Goal: Feedback & Contribution: Contribute content

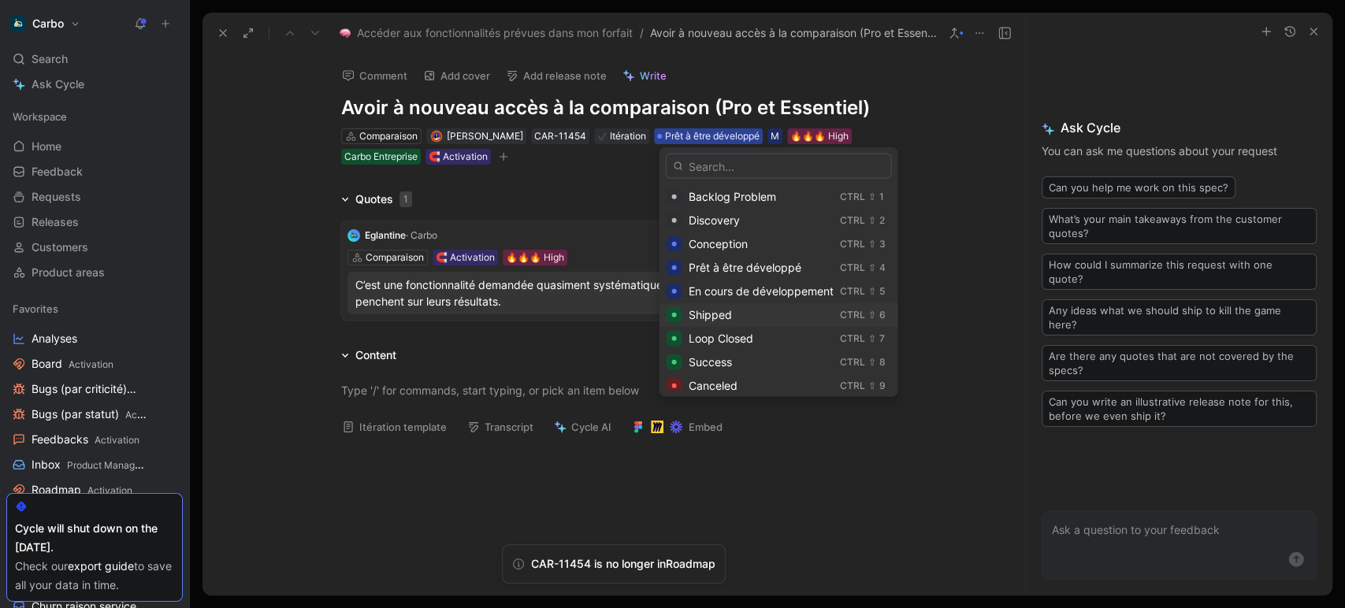
click at [742, 321] on div "Shipped" at bounding box center [760, 315] width 145 height 19
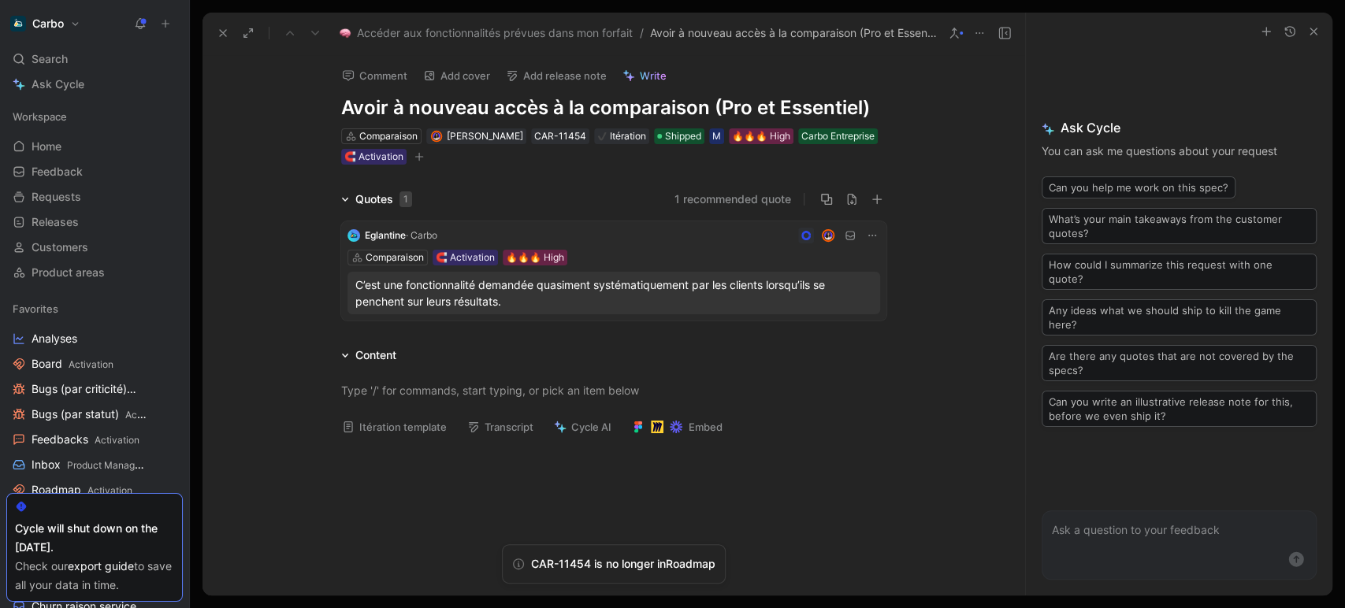
click at [424, 160] on icon "button" at bounding box center [419, 156] width 9 height 9
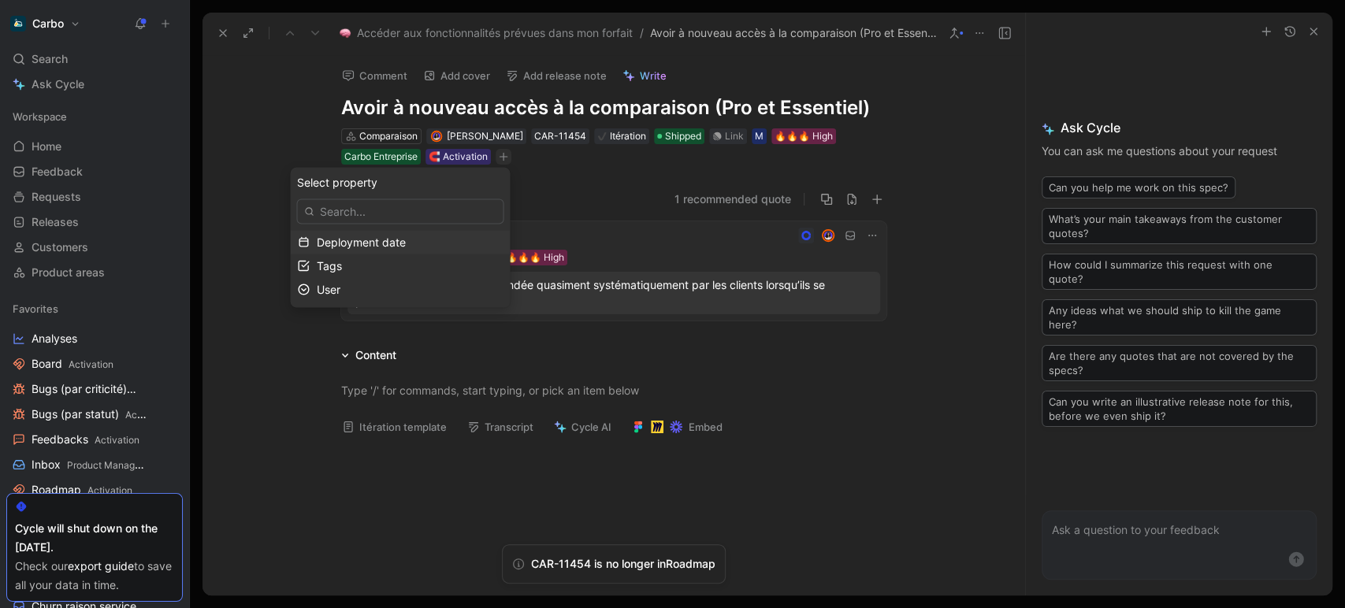
click at [381, 244] on span "Deployment date" at bounding box center [360, 241] width 89 height 13
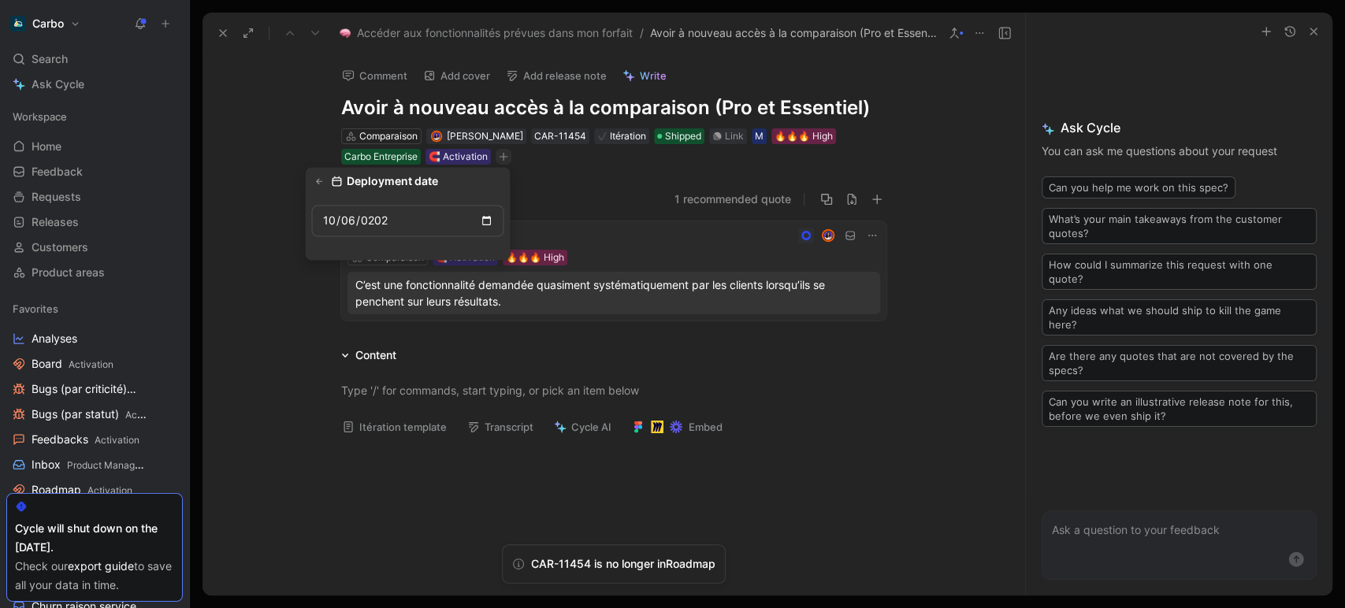
type input "[DATE]"
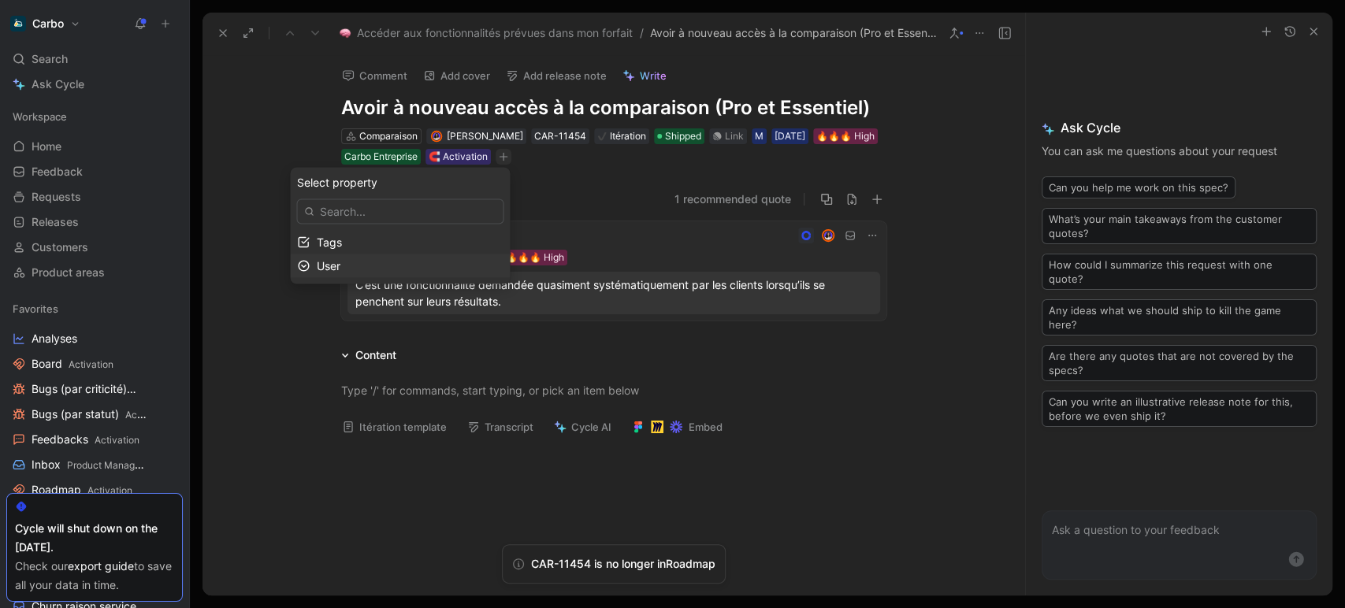
click at [366, 266] on div "User" at bounding box center [409, 265] width 187 height 19
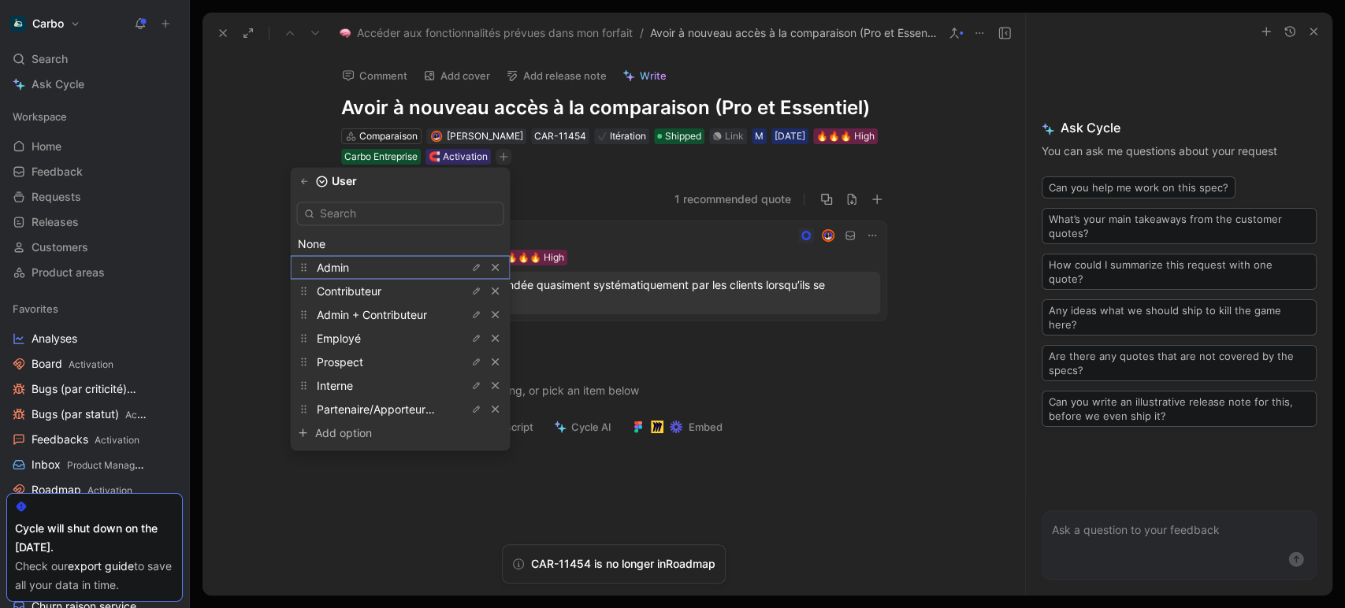
click at [348, 262] on span "Admin" at bounding box center [332, 266] width 32 height 13
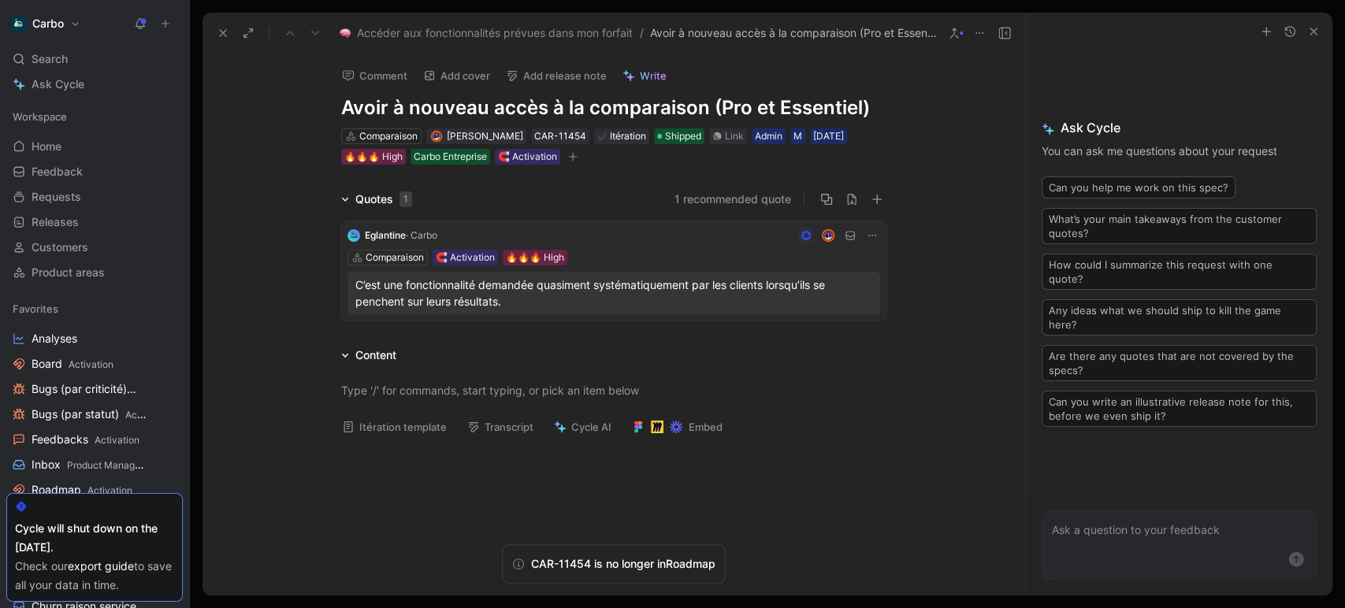
click at [552, 73] on button "Add release note" at bounding box center [556, 76] width 115 height 22
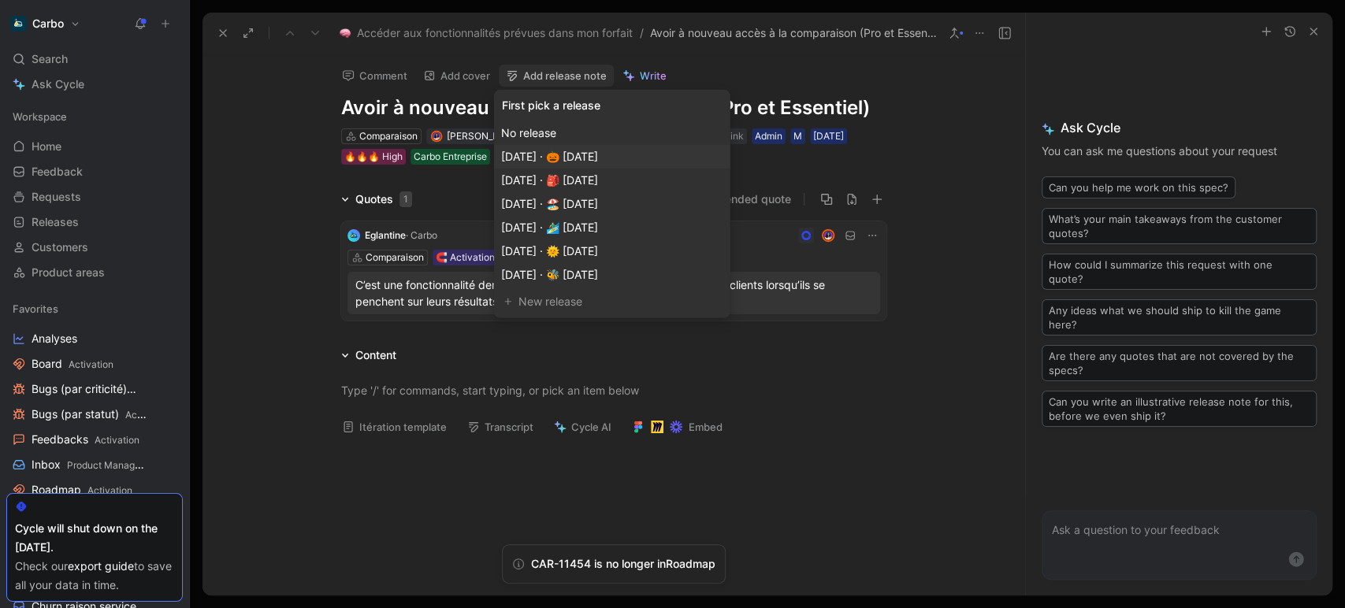
click at [598, 154] on span "[DATE] · 🎃 [DATE]" at bounding box center [549, 156] width 97 height 13
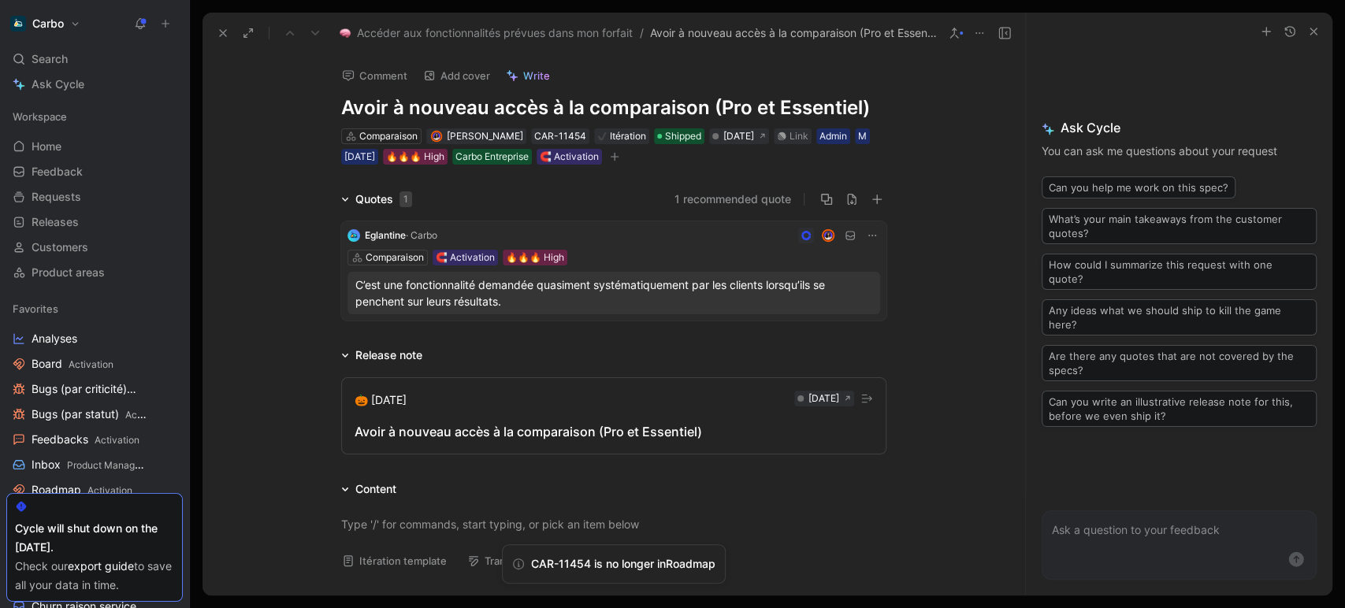
click at [634, 294] on p "C’est une fonctionnalité demandée quasiment systématiquement par les clients lo…" at bounding box center [613, 293] width 517 height 33
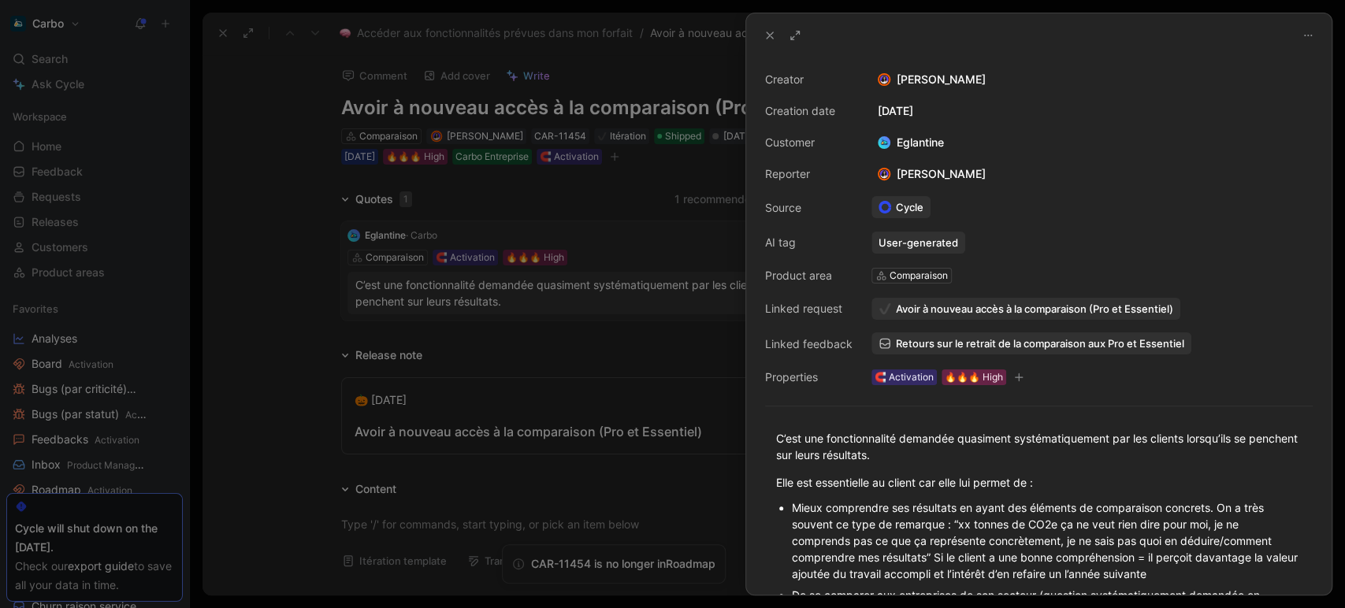
click at [597, 430] on div at bounding box center [672, 304] width 1345 height 608
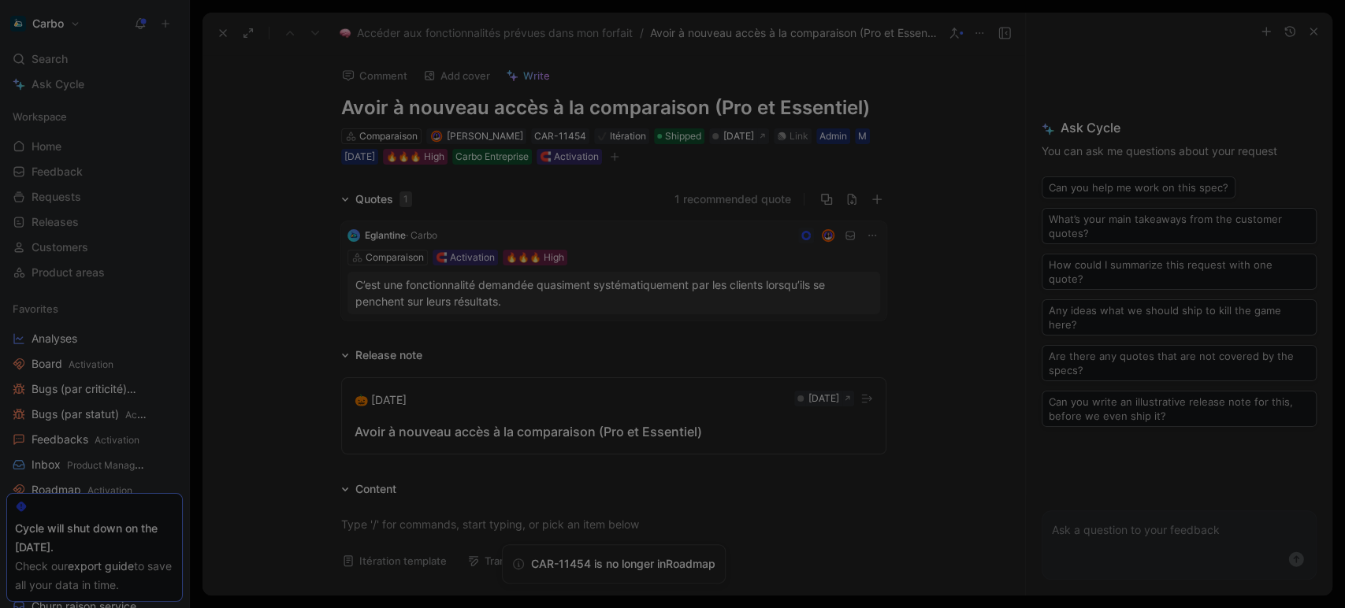
click at [564, 431] on div "Avoir à nouveau accès à la comparaison (Pro et Essentiel)" at bounding box center [614, 431] width 519 height 19
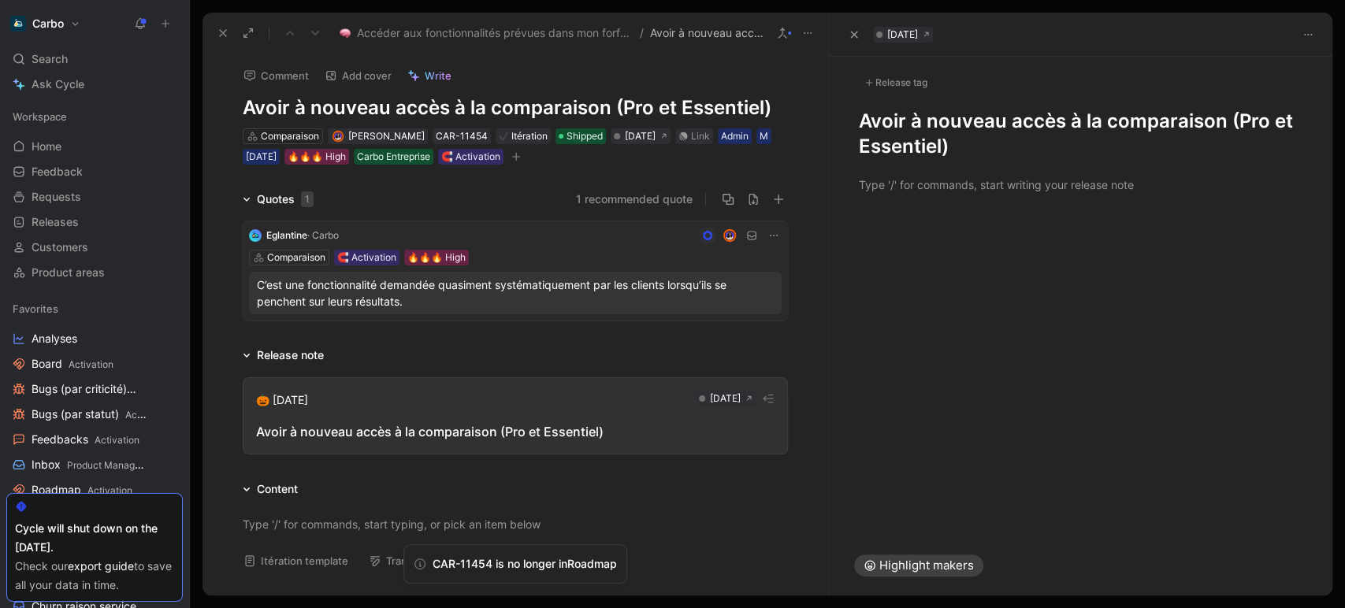
click at [869, 130] on h1 "Avoir à nouveau accès à la comparaison (Pro et Essentiel)" at bounding box center [1081, 134] width 444 height 50
click at [937, 177] on div at bounding box center [1081, 185] width 444 height 17
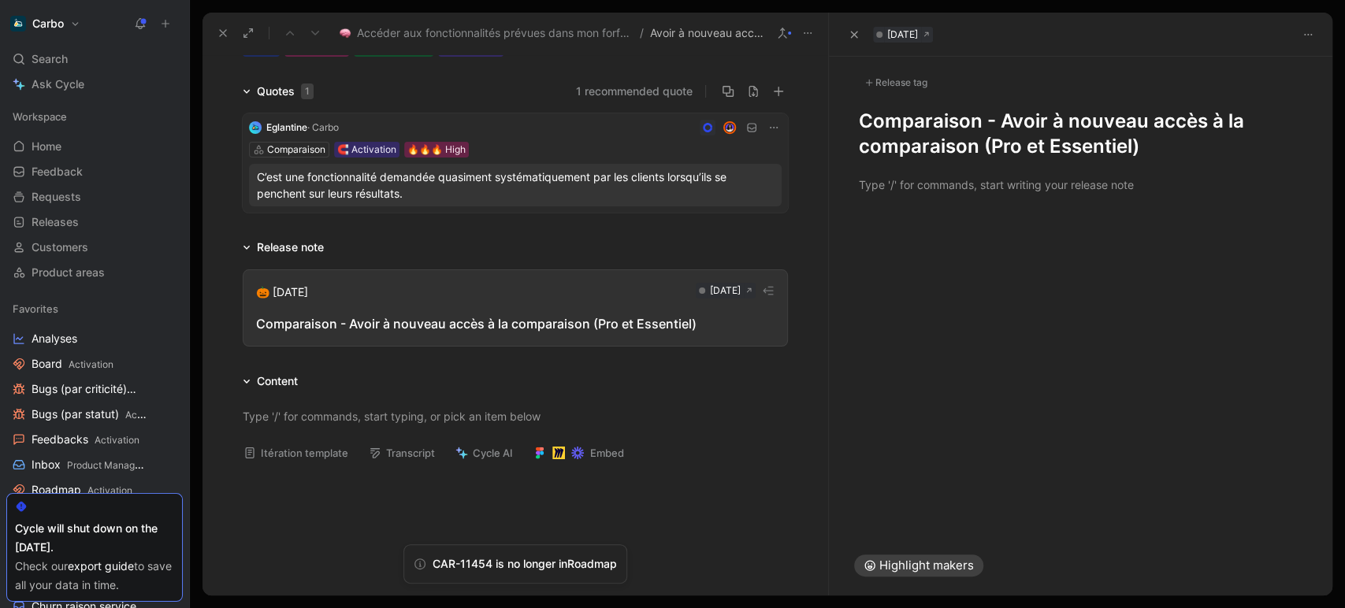
scroll to position [107, 0]
click at [166, 20] on icon at bounding box center [165, 23] width 11 height 11
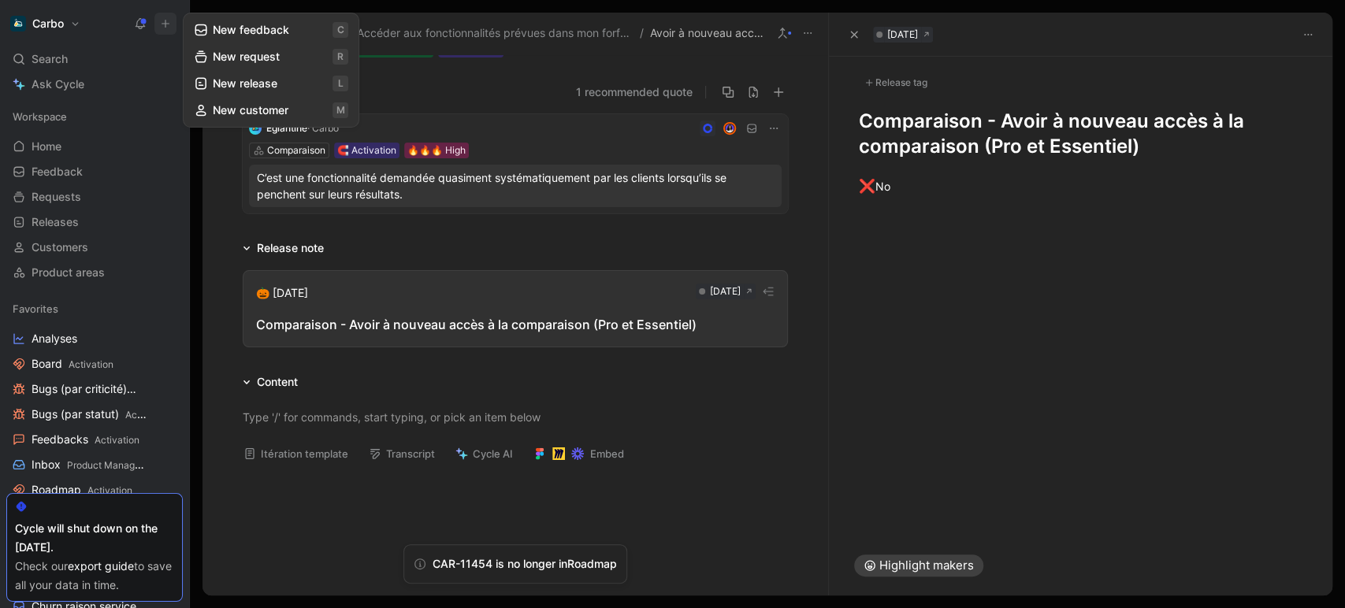
click at [240, 28] on button "New feedback c" at bounding box center [271, 30] width 169 height 27
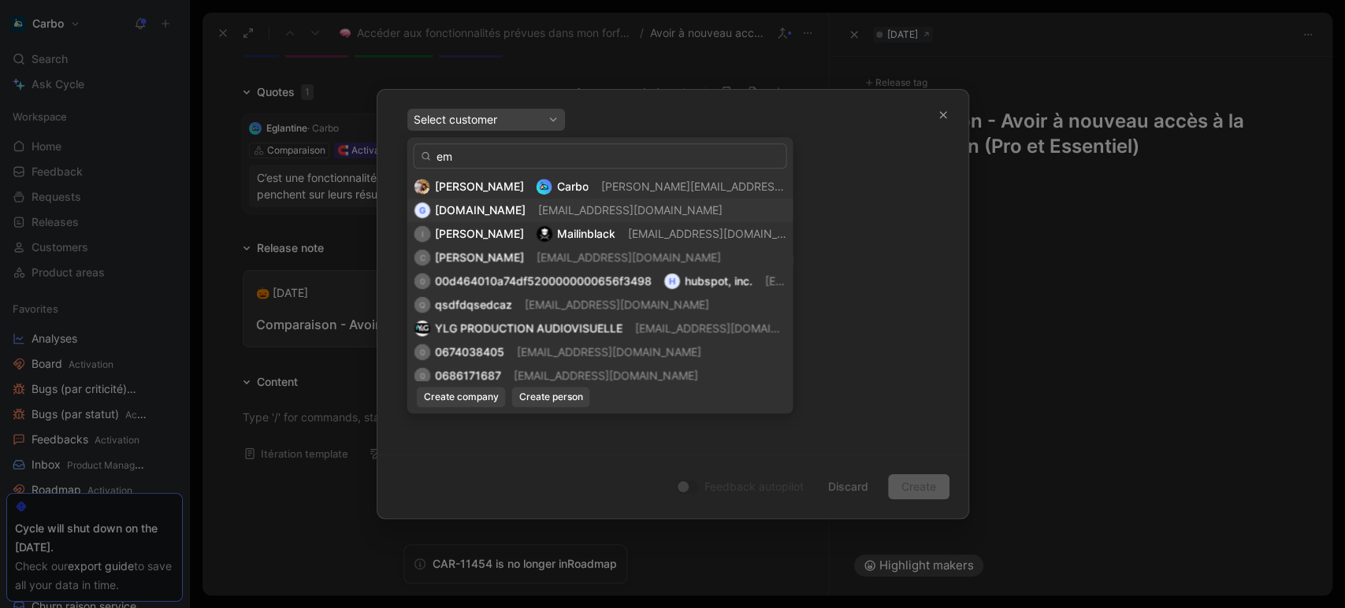
type input "e"
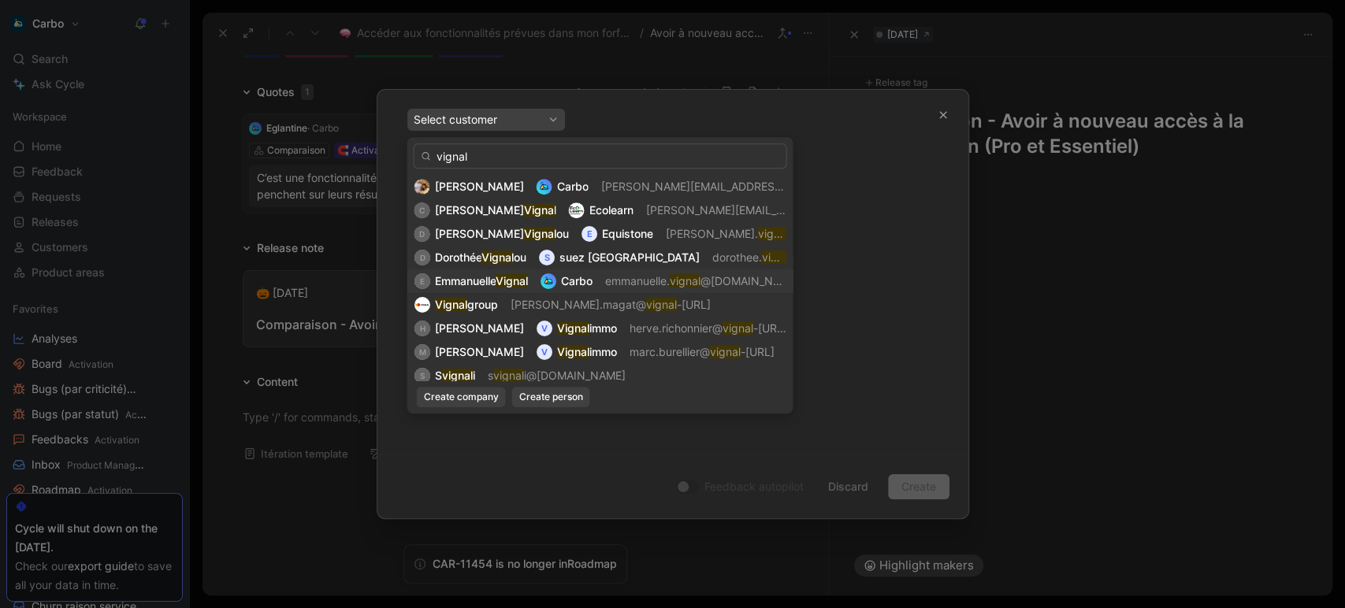
type input "vignal"
click at [517, 282] on mark "Vignal" at bounding box center [511, 280] width 32 height 13
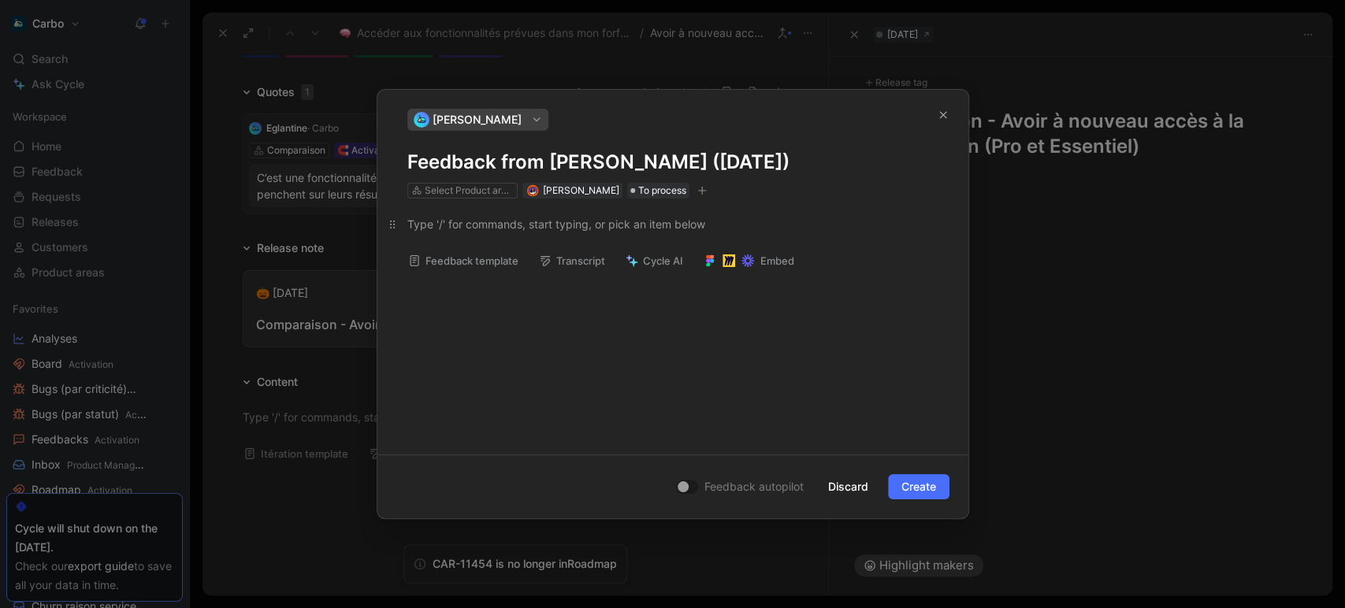
click at [486, 229] on div at bounding box center [672, 224] width 531 height 17
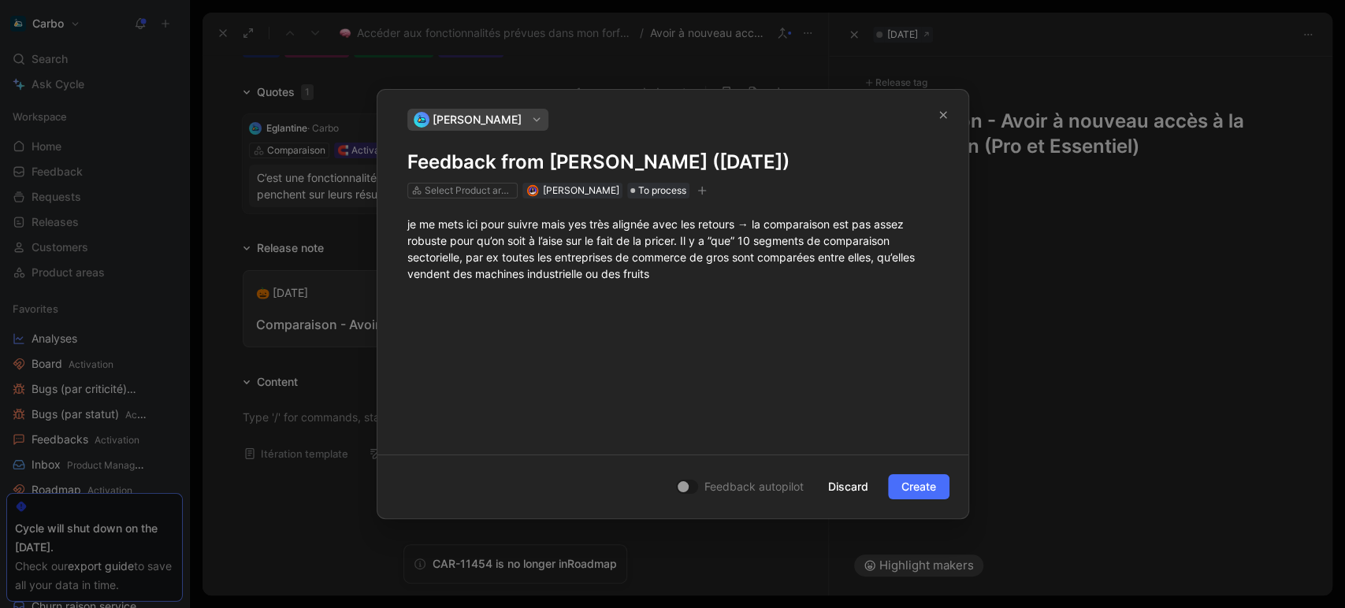
click at [485, 162] on h1 "Feedback from [PERSON_NAME] ([DATE])" at bounding box center [672, 162] width 531 height 25
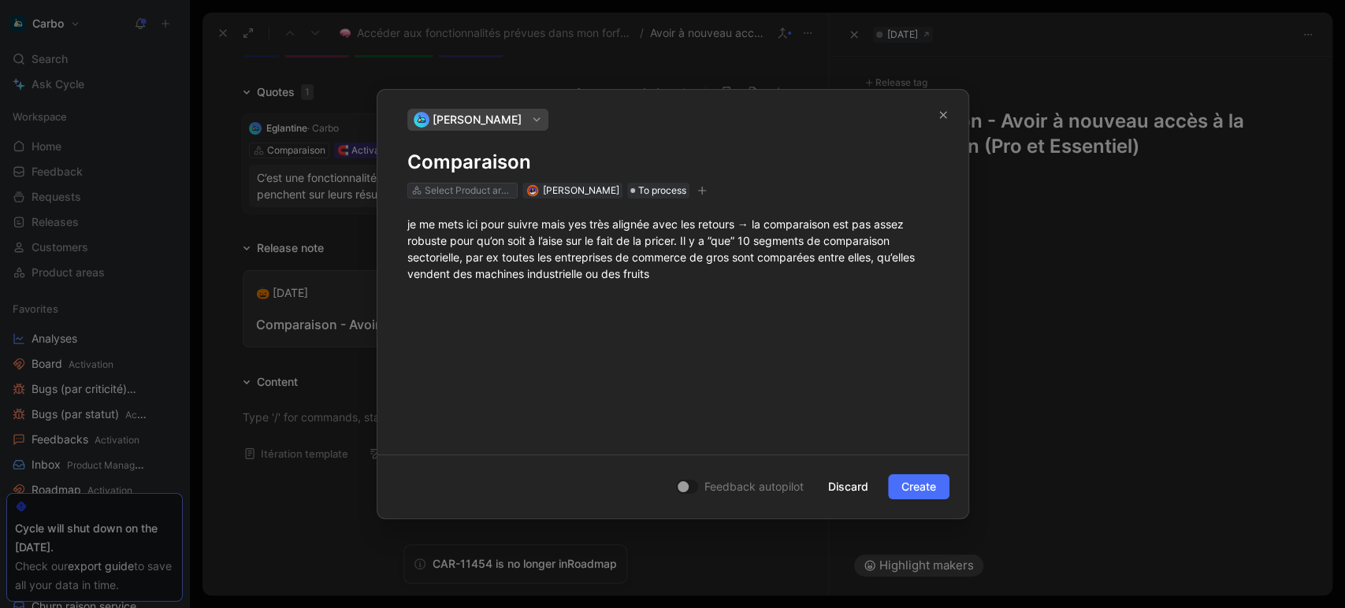
click at [460, 194] on div "Select Product areas" at bounding box center [469, 191] width 88 height 16
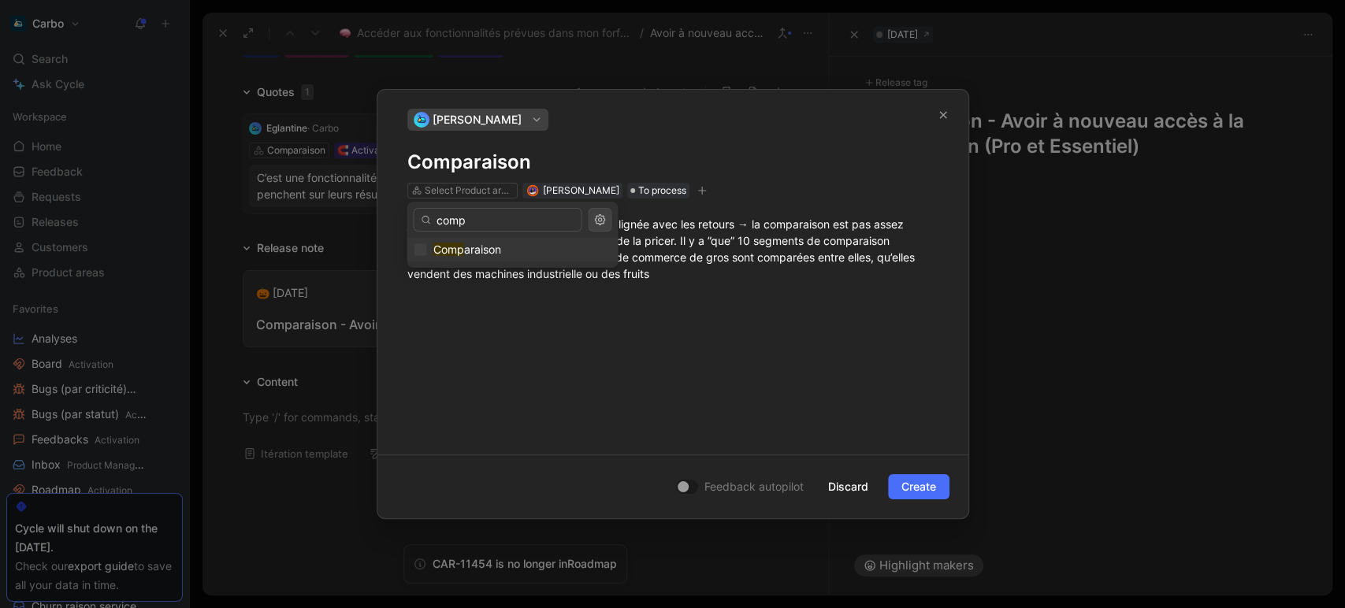
type input "comp"
click at [493, 244] on span "araison" at bounding box center [481, 249] width 37 height 13
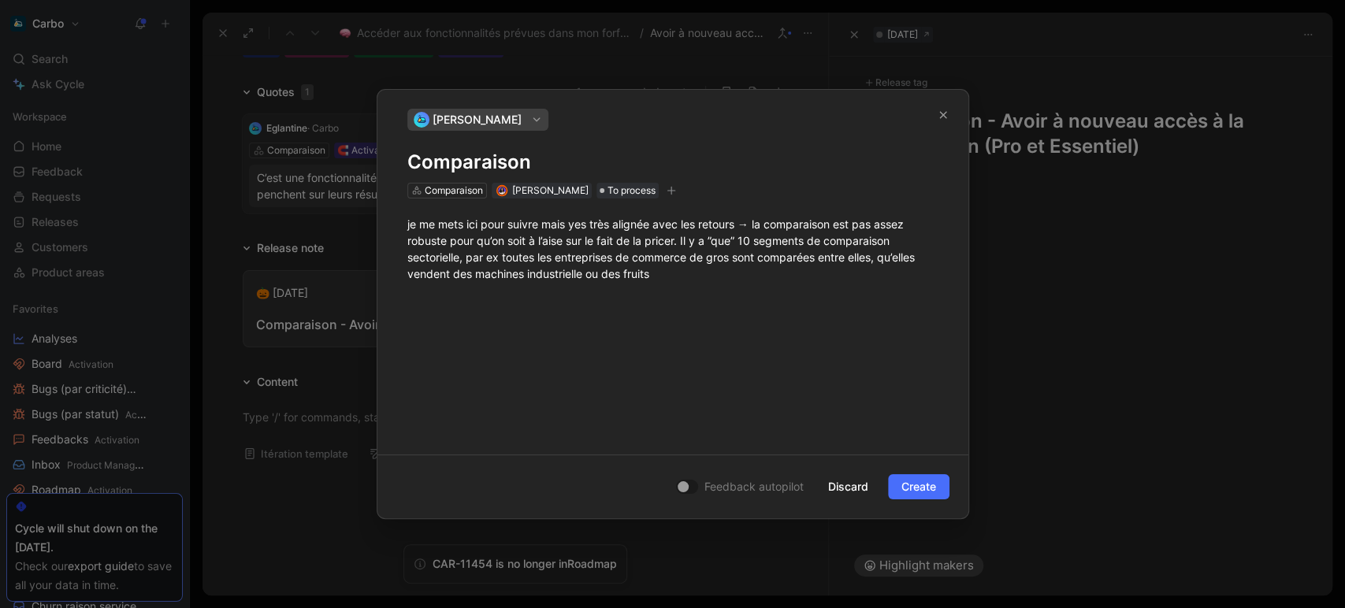
click at [676, 188] on icon "button" at bounding box center [671, 190] width 9 height 9
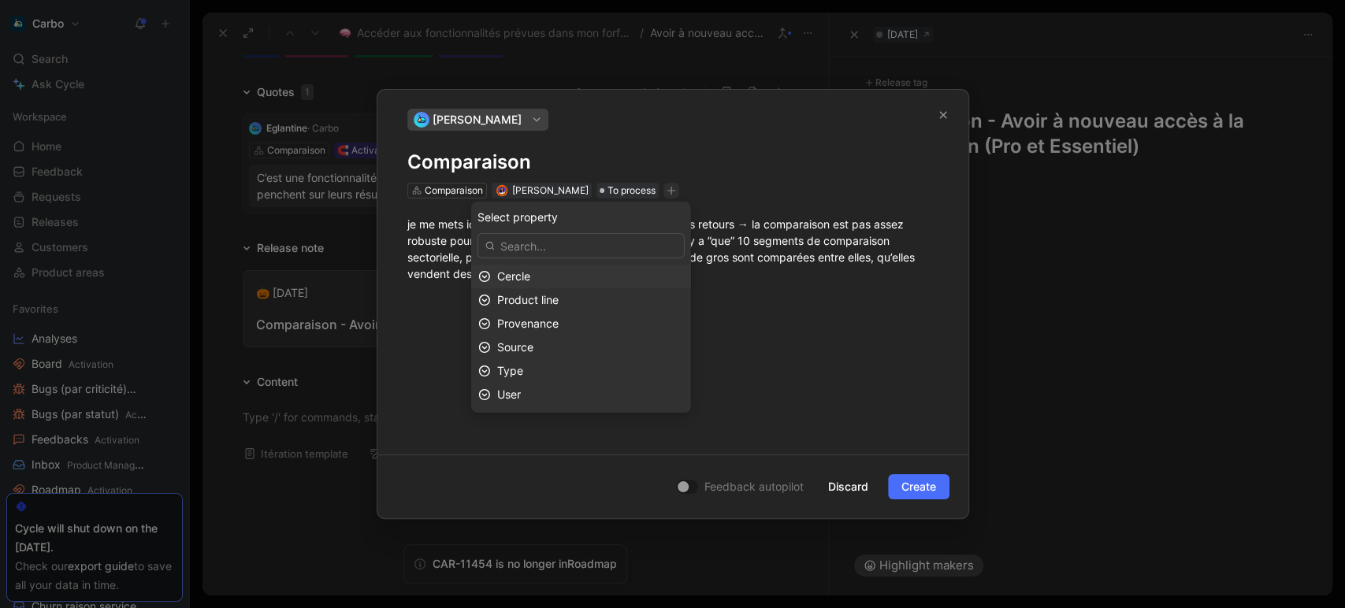
click at [581, 275] on div "Cercle" at bounding box center [590, 276] width 187 height 19
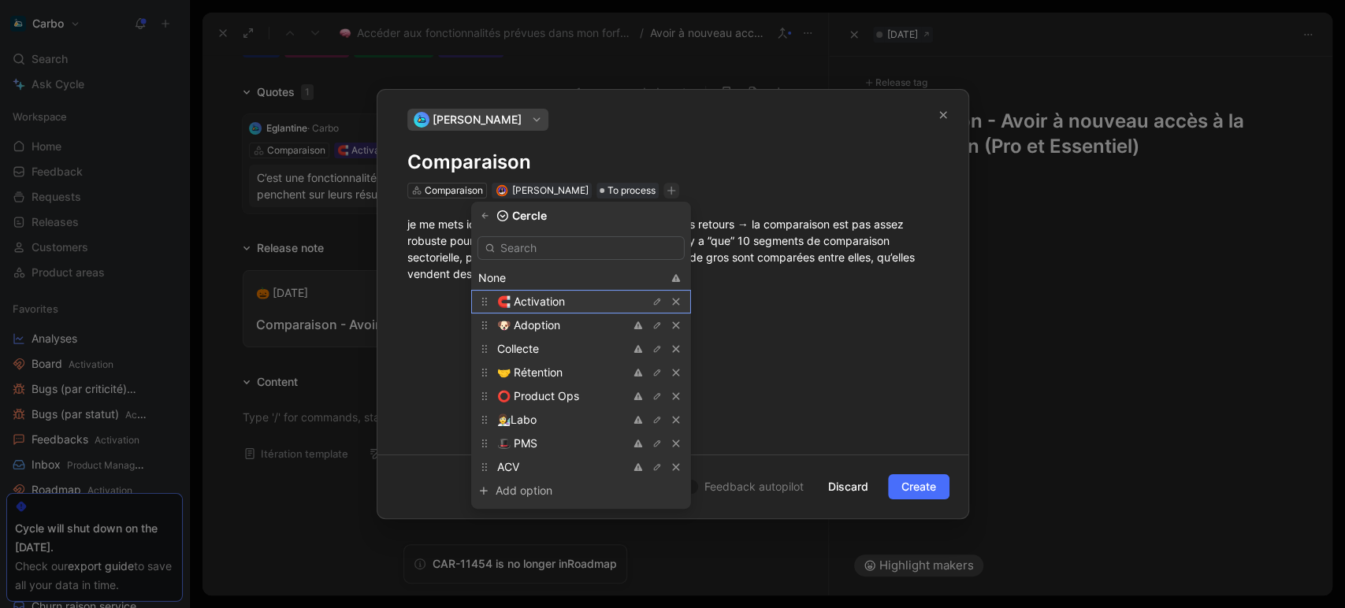
click at [538, 296] on span "🧲 Activation" at bounding box center [531, 301] width 68 height 13
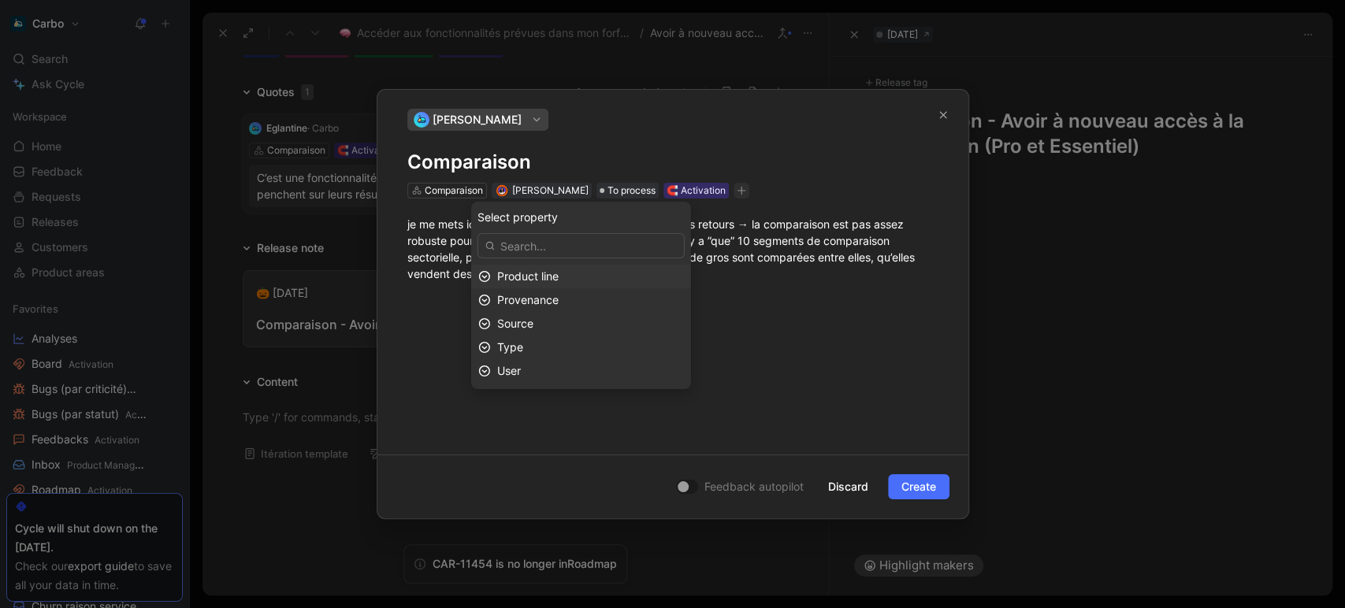
click at [559, 273] on span "Product line" at bounding box center [527, 276] width 61 height 13
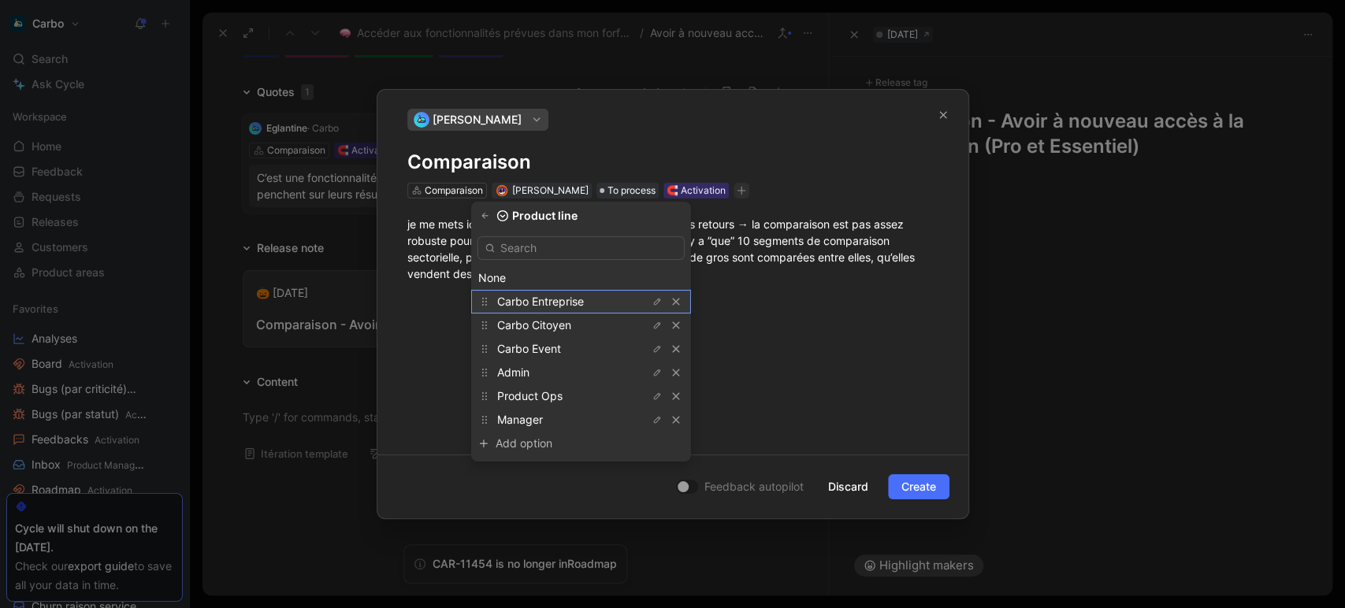
click at [576, 297] on span "Carbo Entreprise" at bounding box center [540, 301] width 87 height 13
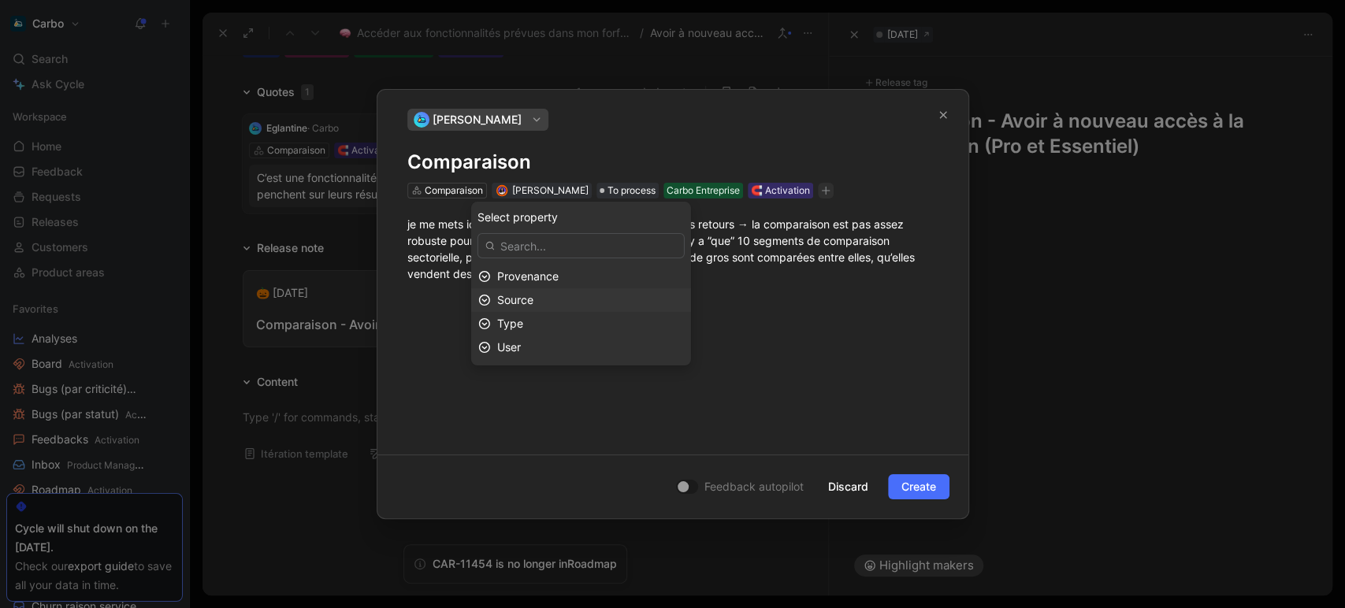
click at [587, 294] on div "Source" at bounding box center [590, 300] width 187 height 19
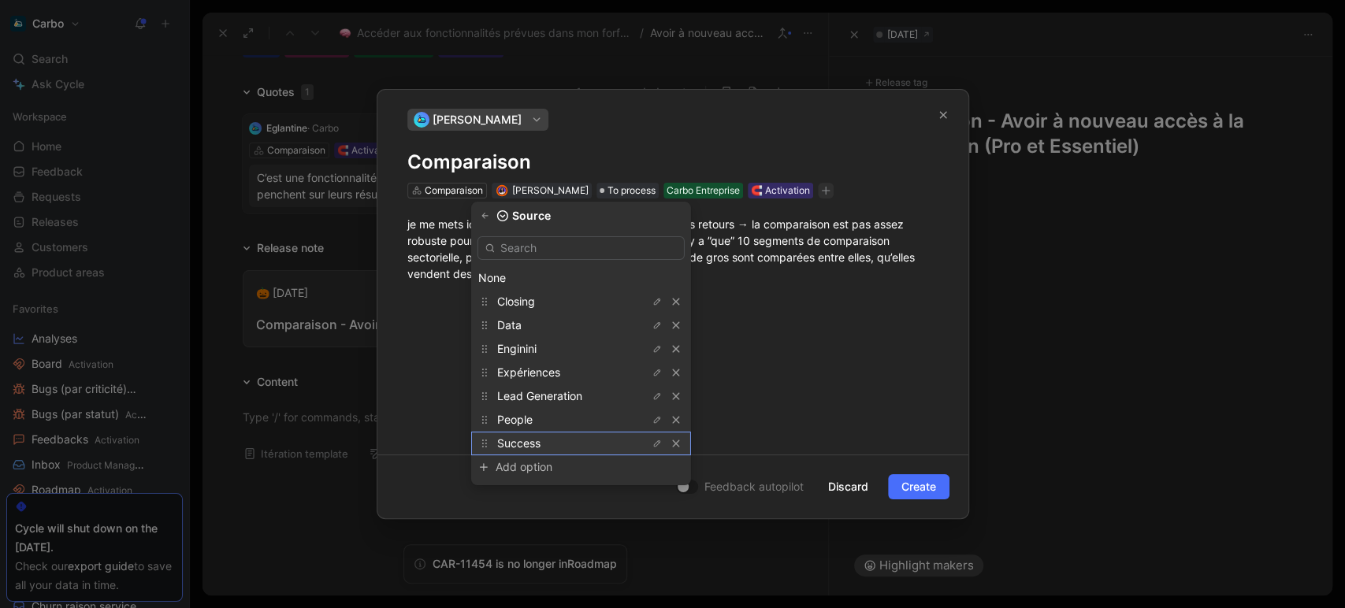
click at [564, 446] on div "Success" at bounding box center [556, 443] width 118 height 19
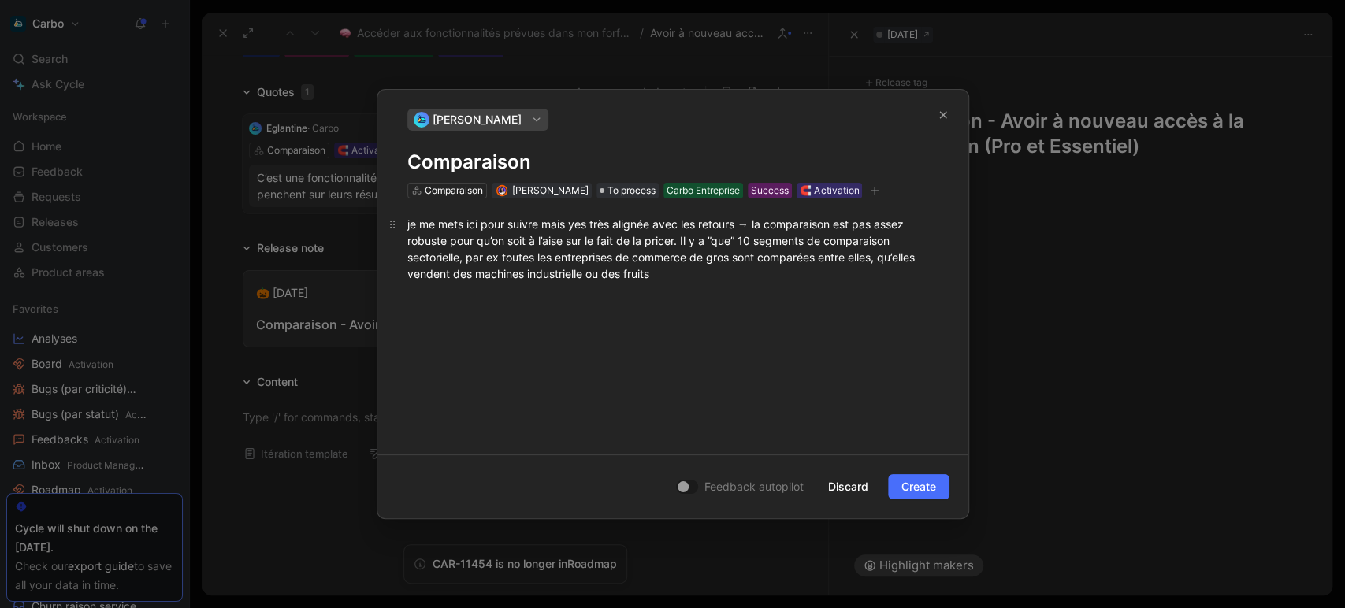
click at [414, 225] on div "je me mets ici pour suivre mais yes très alignée avec les retours → la comparai…" at bounding box center [672, 249] width 531 height 66
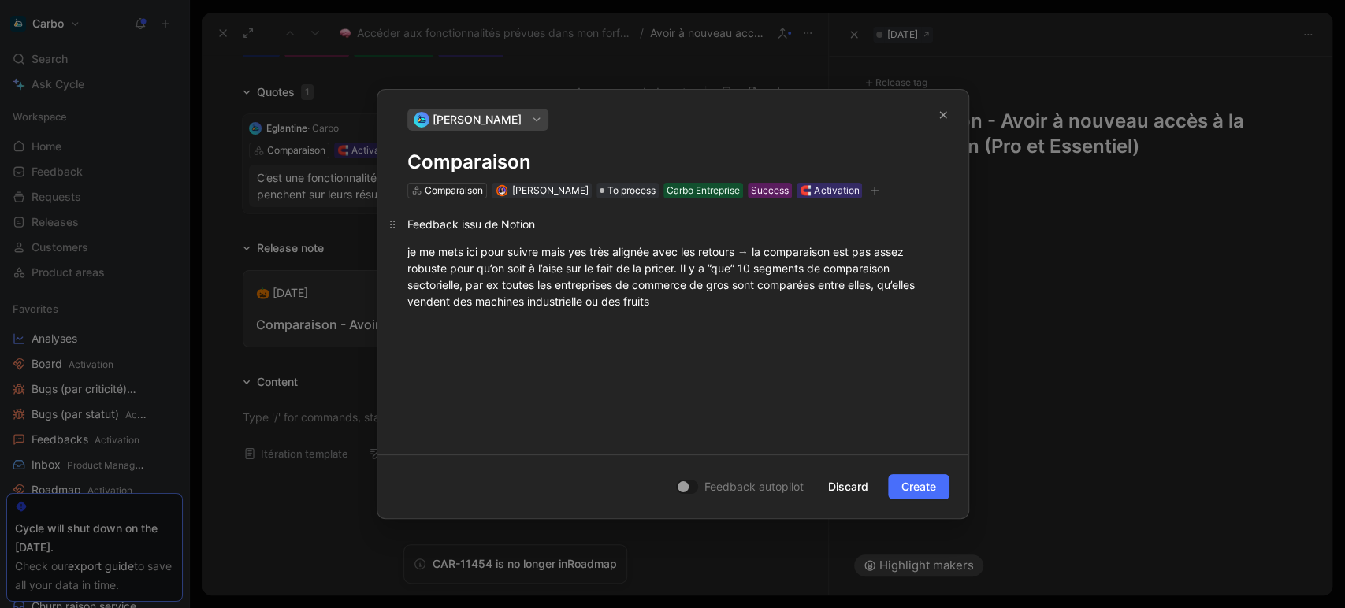
click at [414, 225] on div "Feedback issu de Notion" at bounding box center [672, 224] width 531 height 17
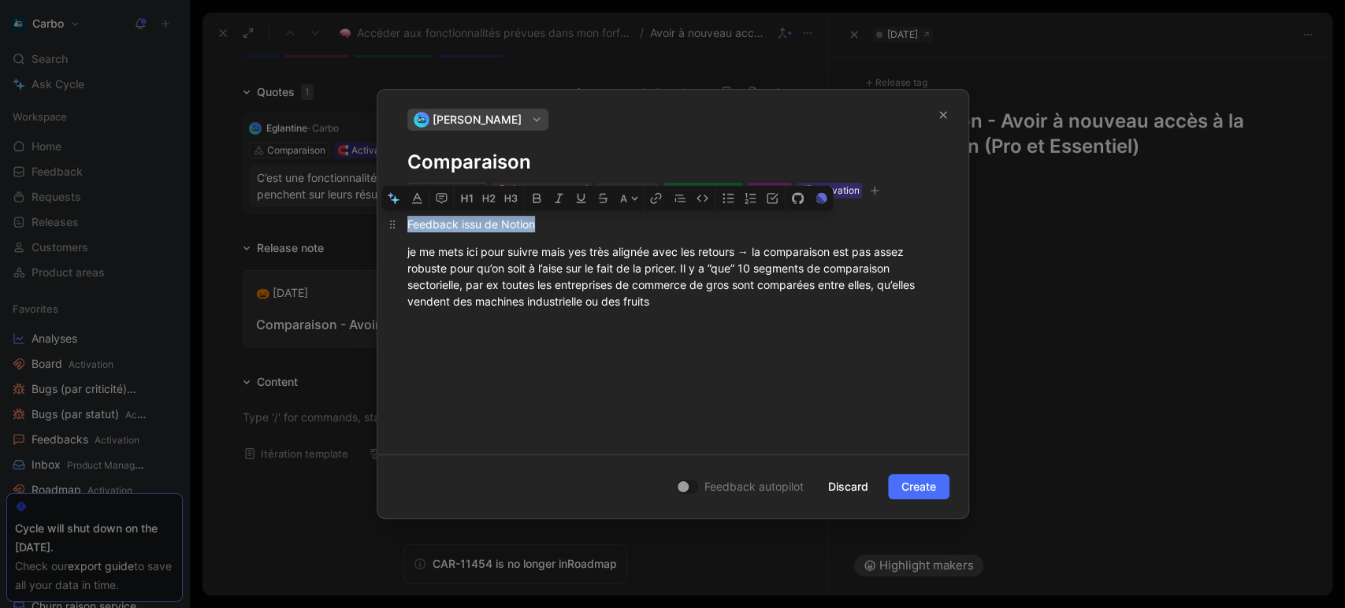
click at [414, 225] on div "Feedback issu de Notion" at bounding box center [672, 224] width 531 height 17
click at [652, 194] on icon "button" at bounding box center [655, 198] width 13 height 13
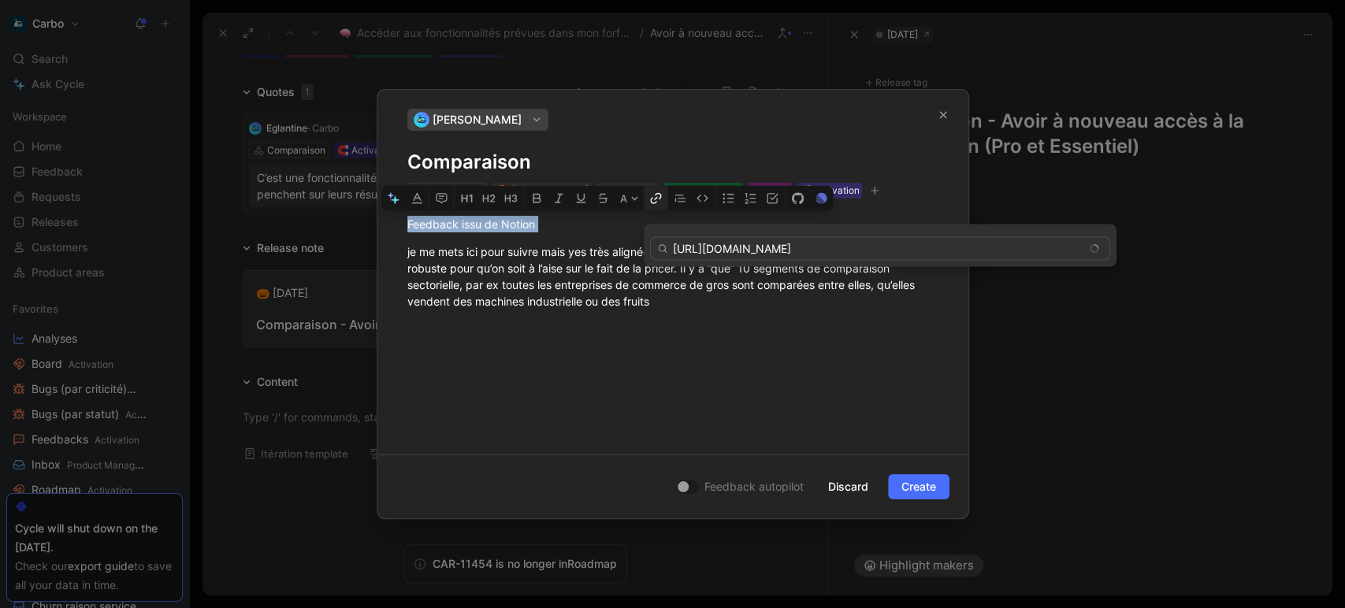
scroll to position [0, 115]
type input "[URL][DOMAIN_NAME]"
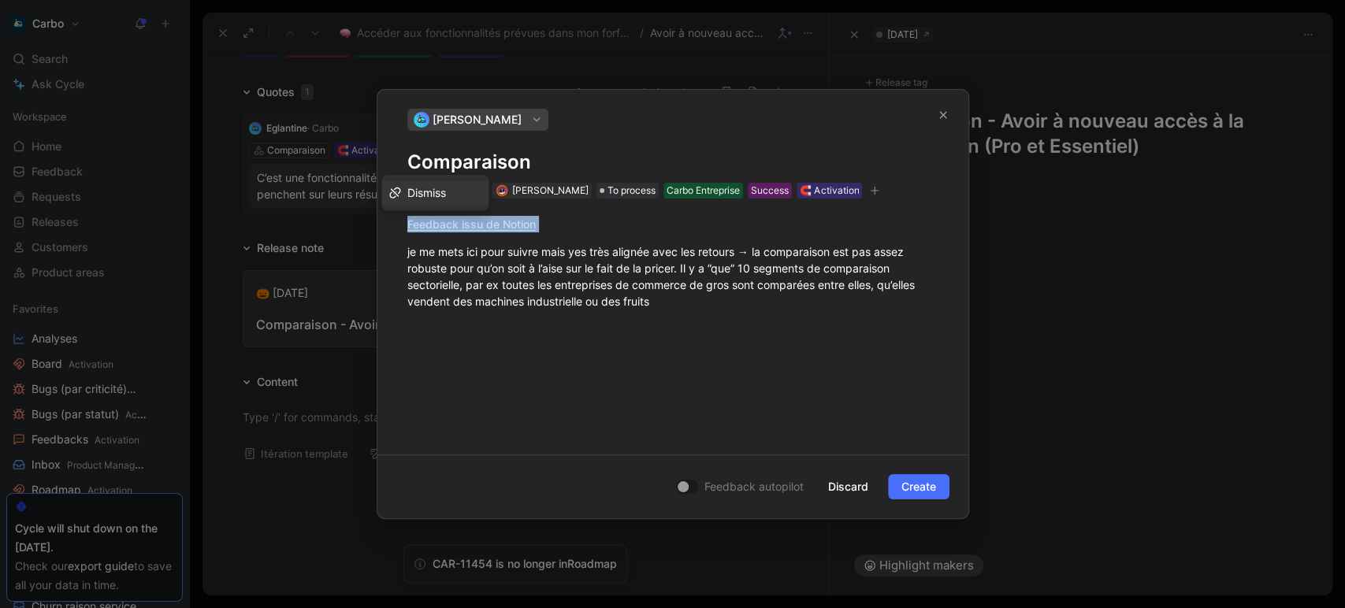
click at [806, 326] on div "Feedback issu de Notion je me mets ici pour suivre mais yes très alignée avec l…" at bounding box center [673, 263] width 591 height 128
drag, startPoint x: 752, startPoint y: 251, endPoint x: 390, endPoint y: 245, distance: 361.8
click at [390, 245] on p "je me mets ici pour suivre mais yes très alignée avec les retours → la comparai…" at bounding box center [673, 277] width 591 height 76
click at [590, 292] on div "je me mets ici pour suivre mais yes très alignée avec les retours → la comparai…" at bounding box center [672, 277] width 531 height 66
drag, startPoint x: 592, startPoint y: 255, endPoint x: 409, endPoint y: 251, distance: 182.9
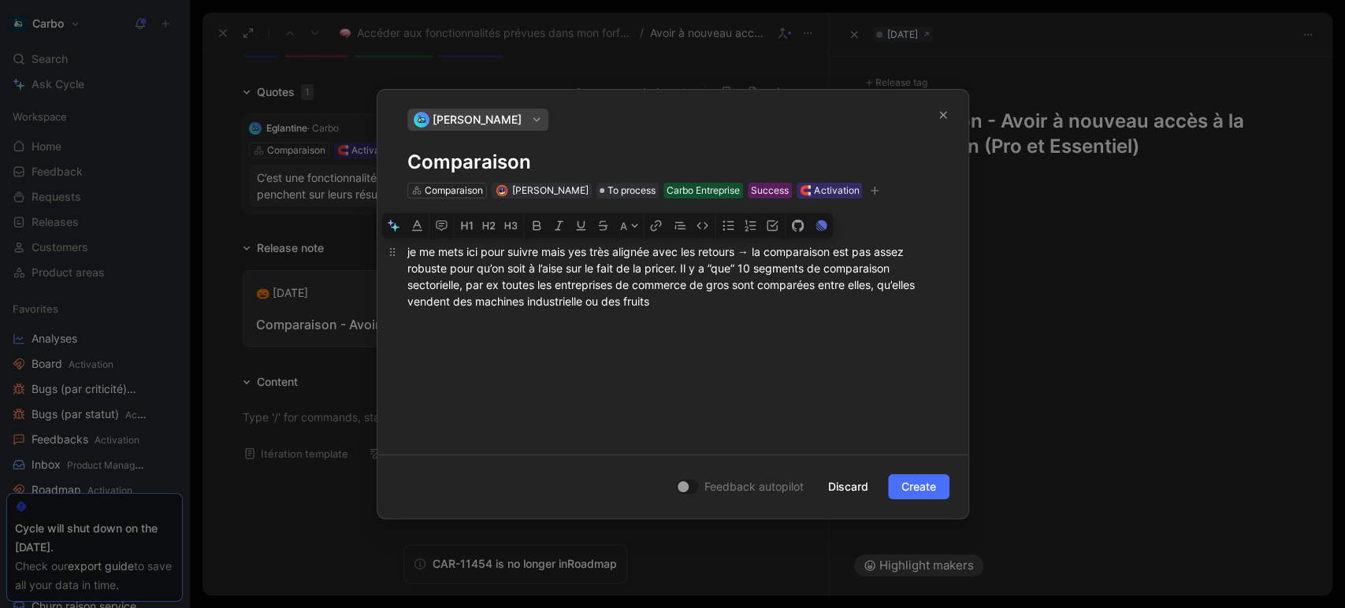
click at [409, 251] on div "je me mets ici pour suivre mais yes très alignée avec les retours → la comparai…" at bounding box center [672, 277] width 531 height 66
click at [918, 486] on span "Create" at bounding box center [919, 487] width 35 height 19
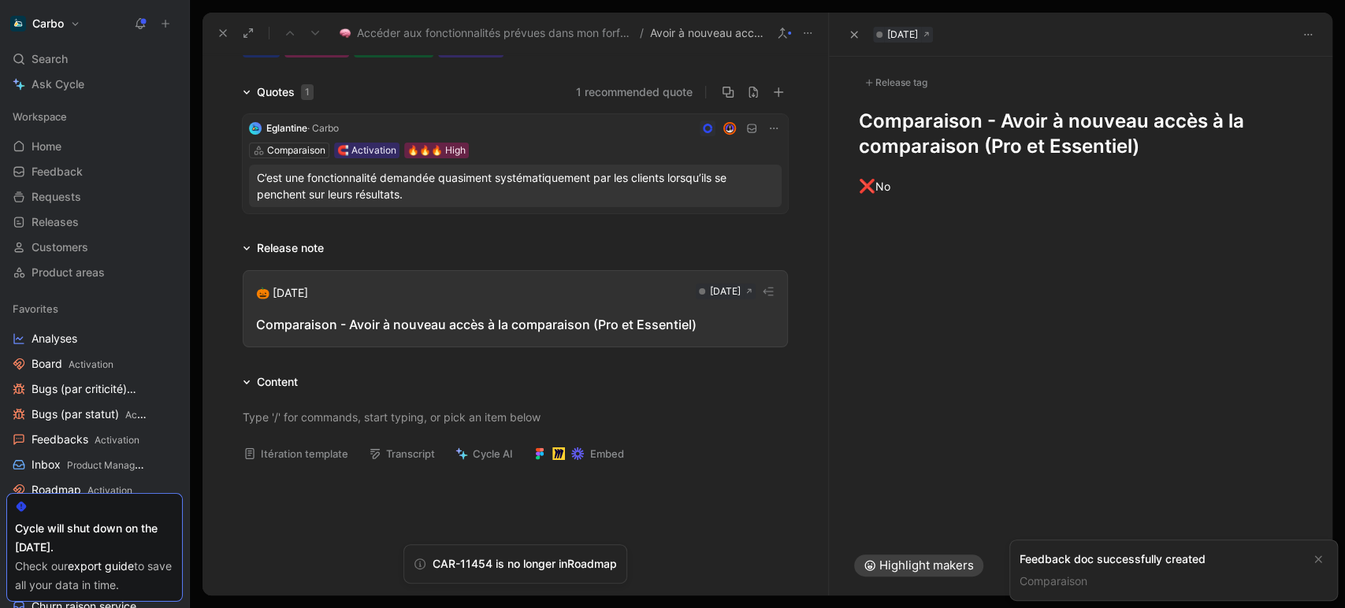
click at [1133, 560] on div "Feedback doc successfully created" at bounding box center [1161, 559] width 283 height 19
click at [1054, 586] on link "Comparaison" at bounding box center [1054, 581] width 68 height 13
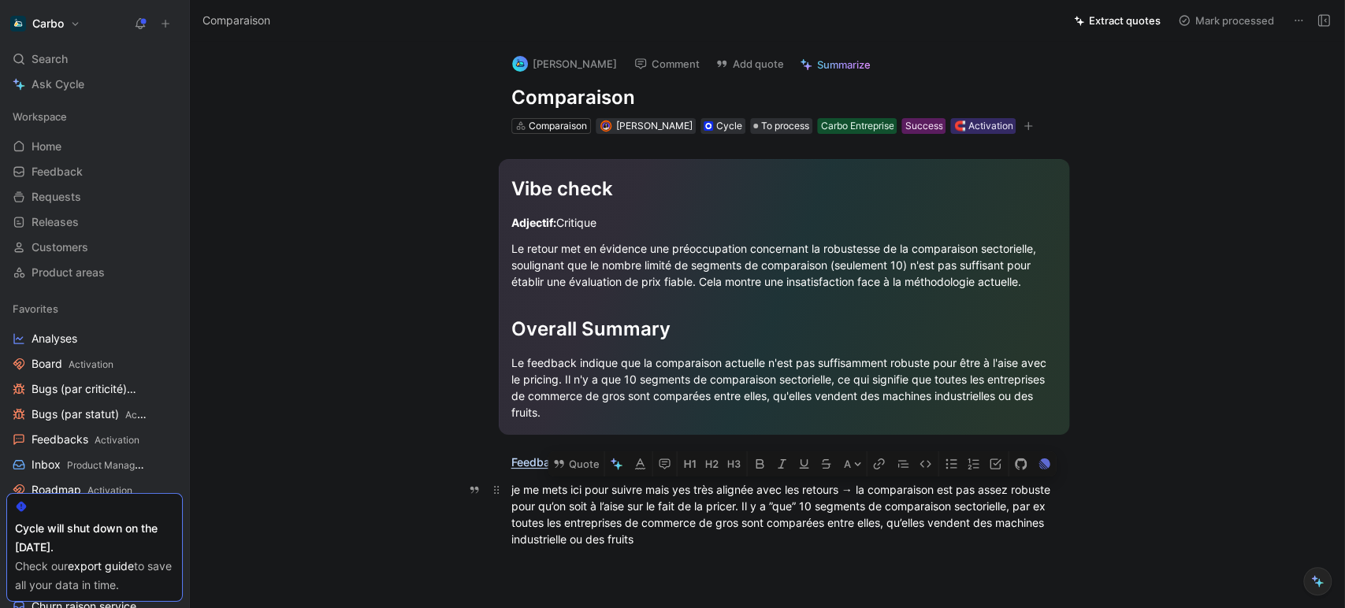
drag, startPoint x: 787, startPoint y: 540, endPoint x: 851, endPoint y: 490, distance: 81.5
click at [851, 490] on div "je me mets ici pour suivre mais yes très alignée avec les retours → la comparai…" at bounding box center [783, 515] width 545 height 66
click at [586, 463] on button "Quote" at bounding box center [576, 464] width 56 height 25
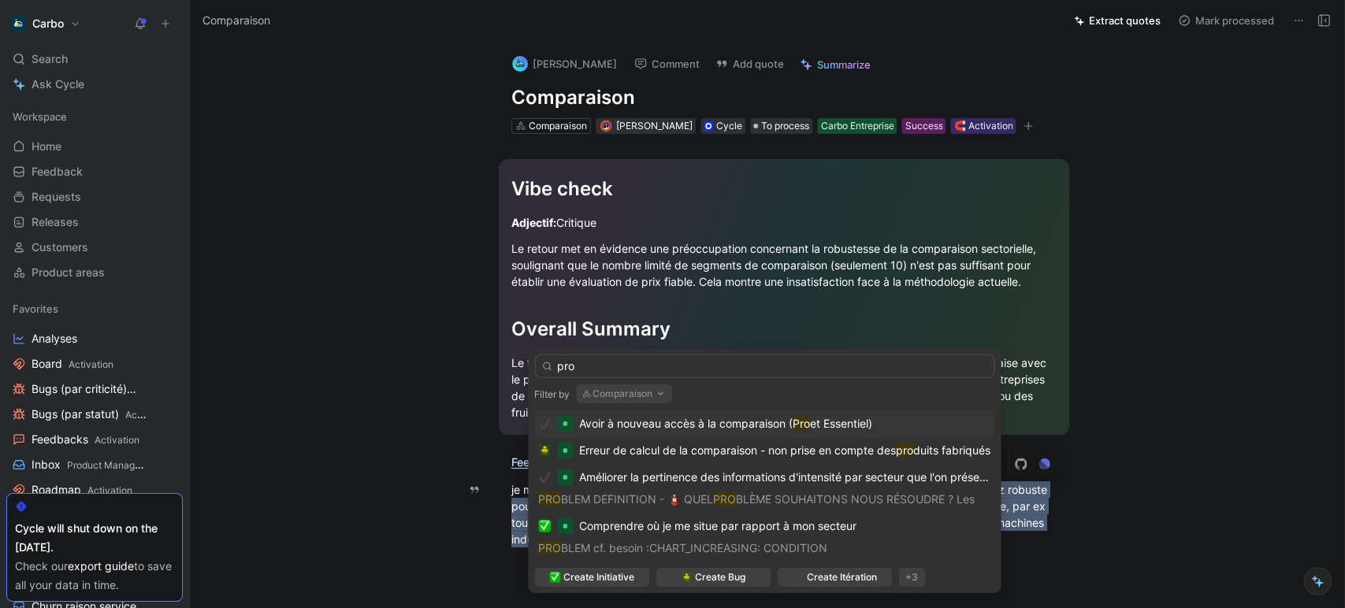
type input "pro"
click at [679, 421] on span "Avoir à nouveau accès à la comparaison (" at bounding box center [686, 423] width 214 height 13
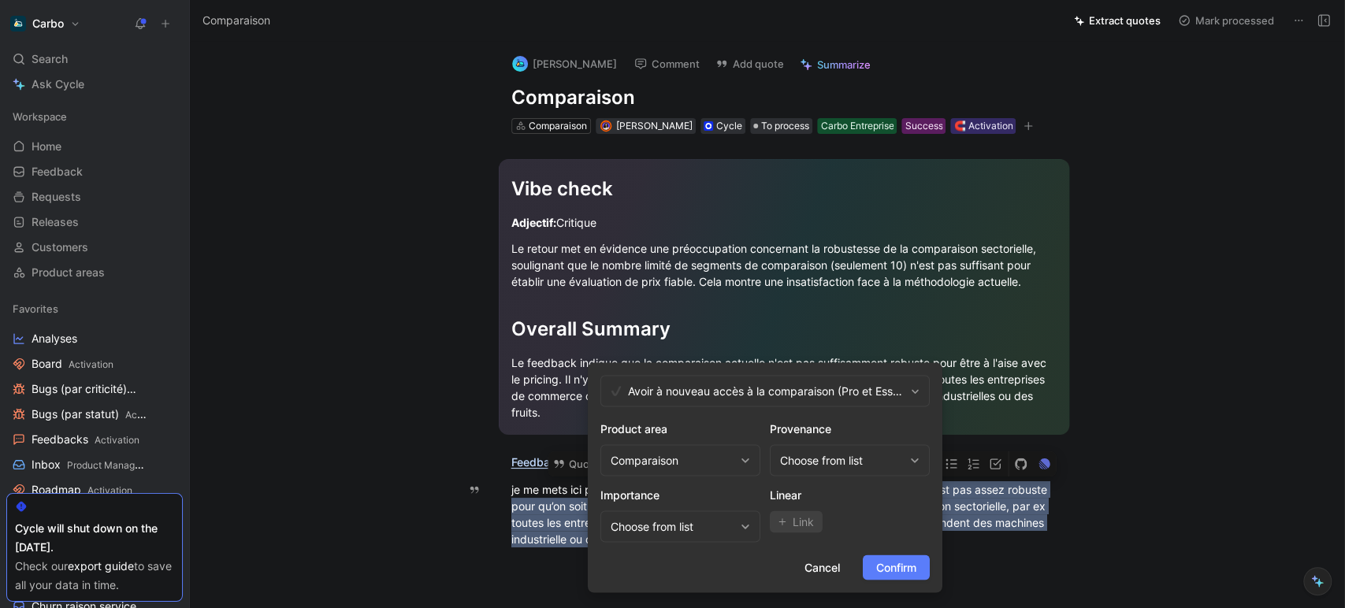
click at [894, 569] on span "Confirm" at bounding box center [896, 567] width 40 height 19
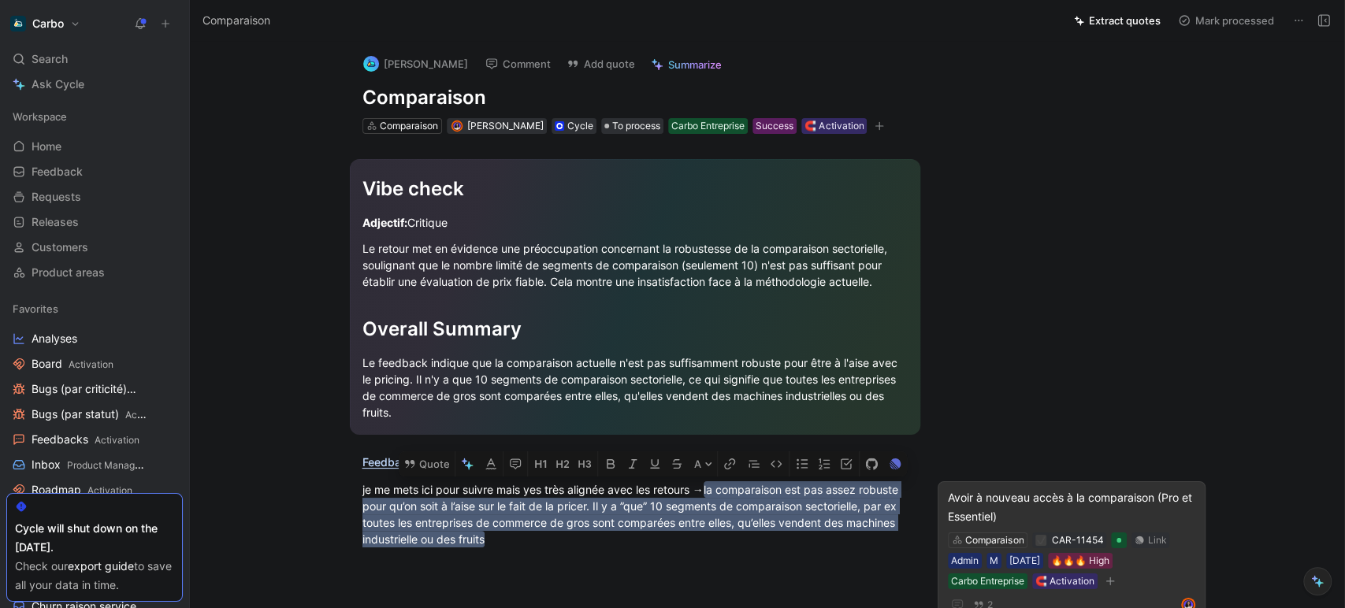
click at [1024, 497] on div "Avoir à nouveau accès à la comparaison (Pro et Essentiel)" at bounding box center [1071, 508] width 247 height 38
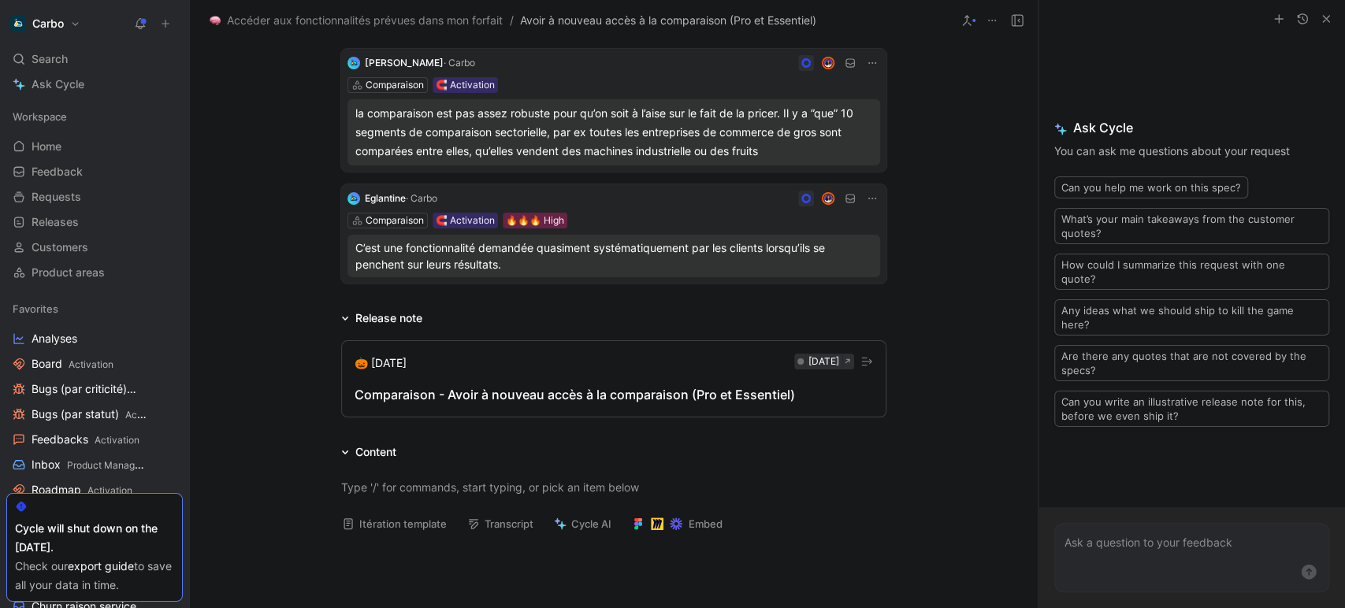
scroll to position [164, 0]
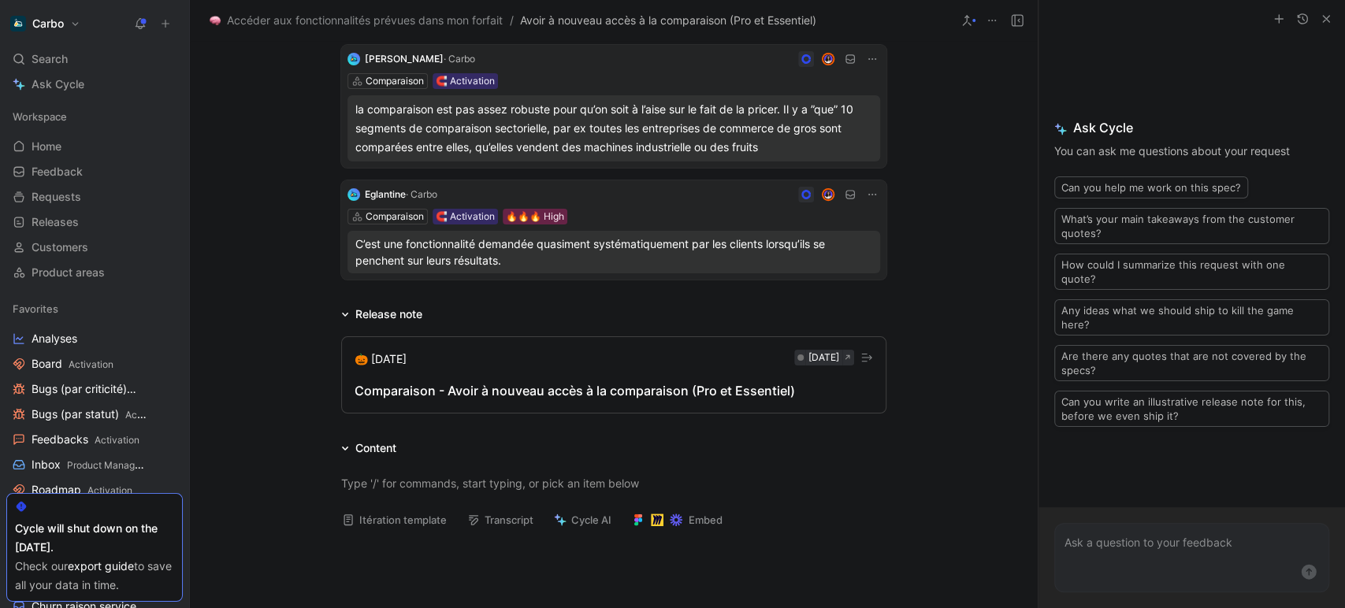
click at [510, 388] on div "Comparaison - Avoir à nouveau accès à la comparaison (Pro et Essentiel)" at bounding box center [614, 390] width 519 height 19
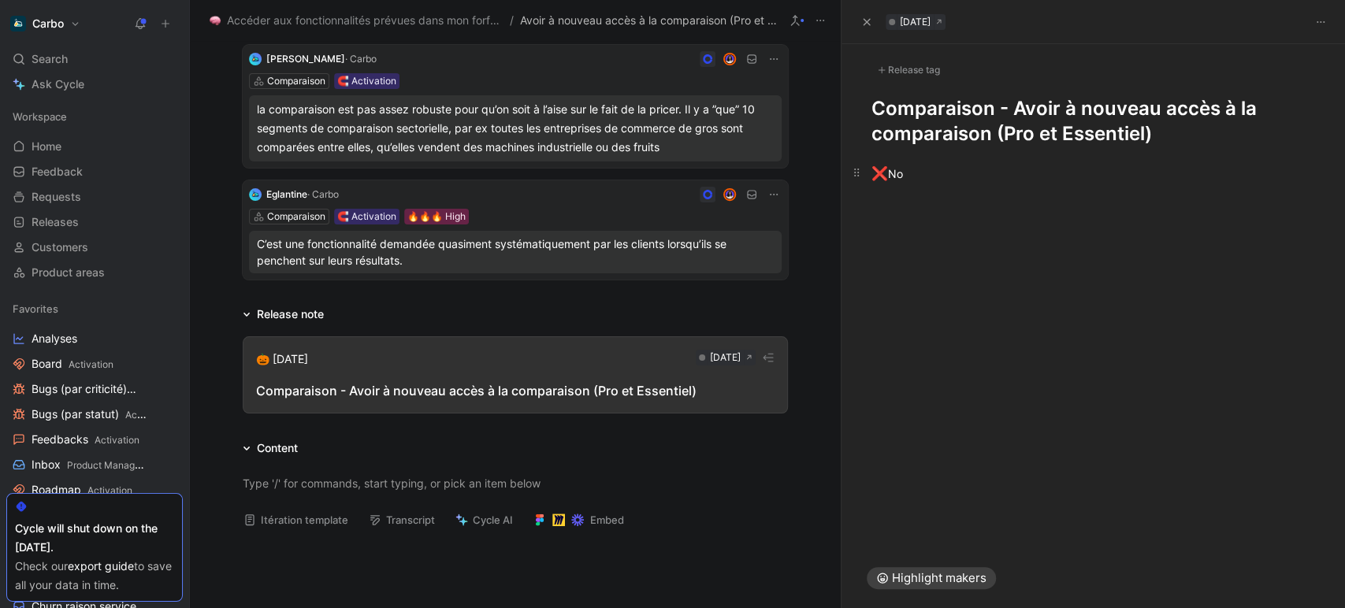
click at [939, 165] on div "❌ No" at bounding box center [1094, 174] width 444 height 20
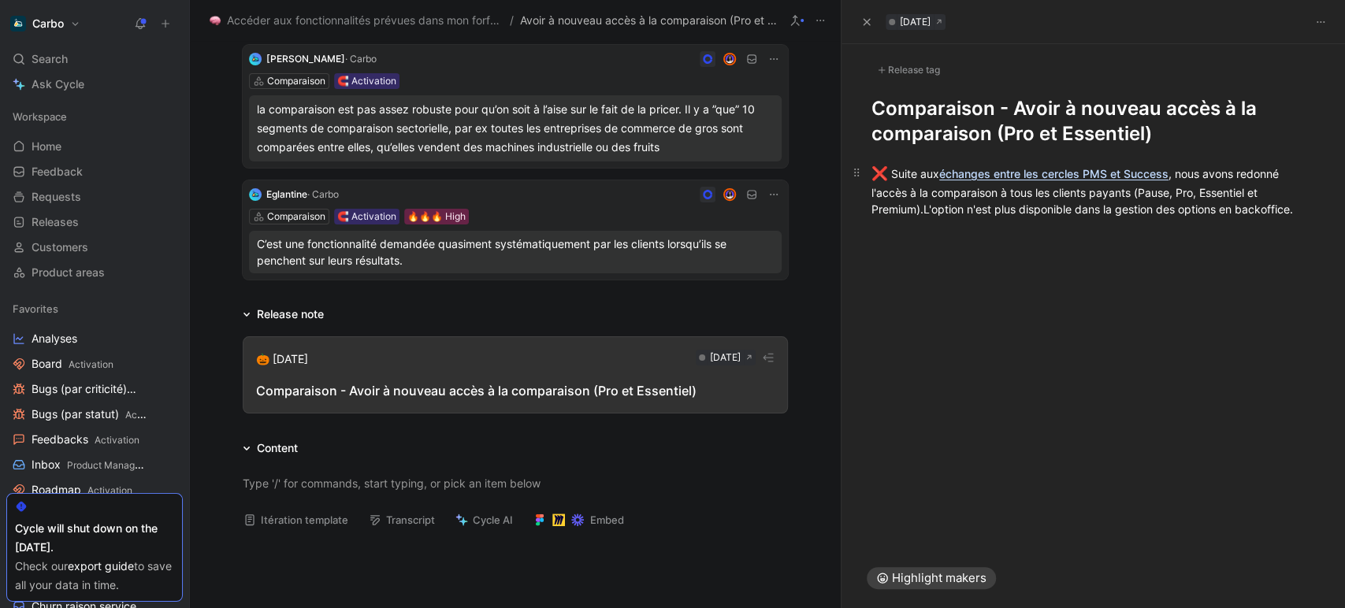
click at [893, 171] on span "Suite aux" at bounding box center [915, 173] width 48 height 13
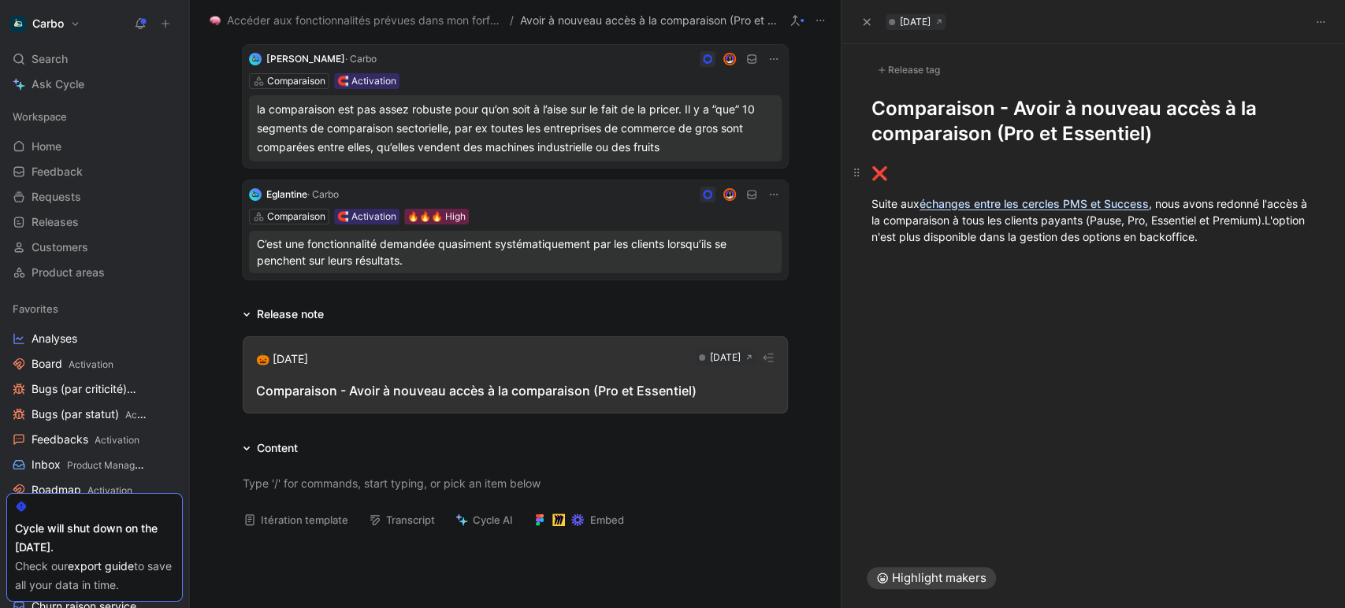
click at [903, 174] on div "❌" at bounding box center [1094, 174] width 444 height 20
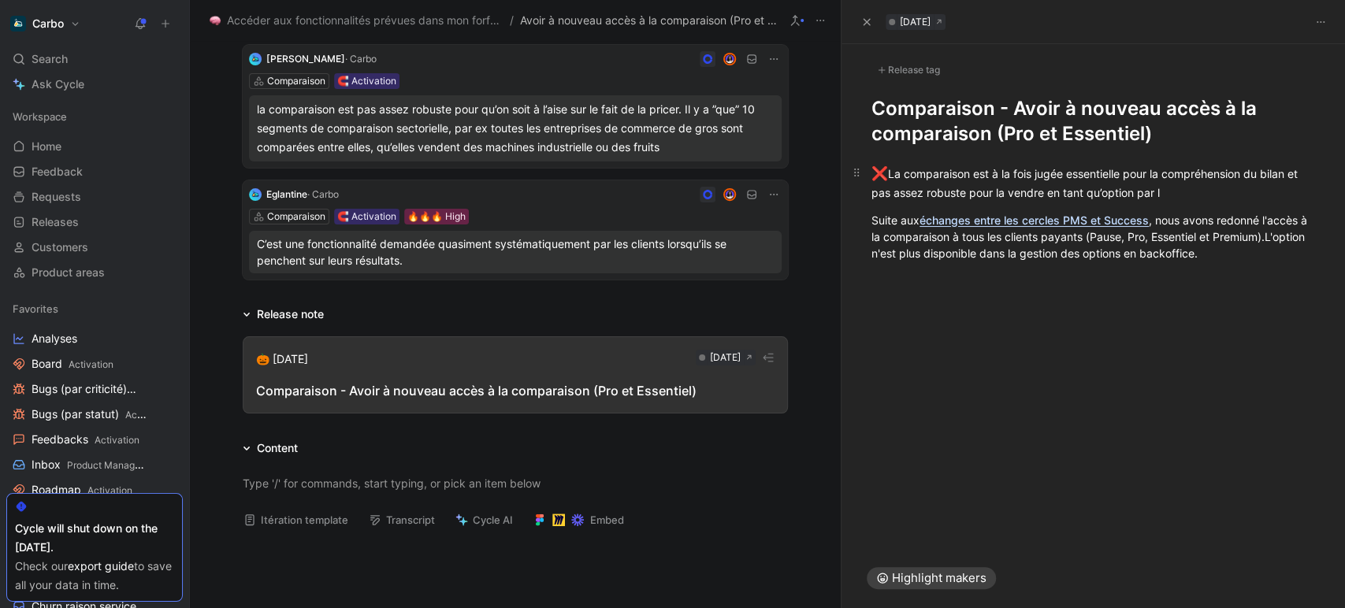
click at [1075, 169] on div "❌ La comparaison est à la fois jugée essentielle pour la compréhension du bilan…" at bounding box center [1094, 182] width 444 height 37
drag, startPoint x: 1036, startPoint y: 170, endPoint x: 1009, endPoint y: 169, distance: 26.8
click at [1009, 169] on div "❌ La comparaison est à la fois jugée par le Success essentielle pour la compréh…" at bounding box center [1094, 182] width 444 height 37
click at [1114, 176] on div "❌ La comparaison est jugée par le Success essentielle pour la compréhension du …" at bounding box center [1094, 182] width 444 height 37
click at [1211, 175] on div "❌ La comparaison est jugée par le Success à la fois essentielle pour la compréh…" at bounding box center [1094, 182] width 444 height 37
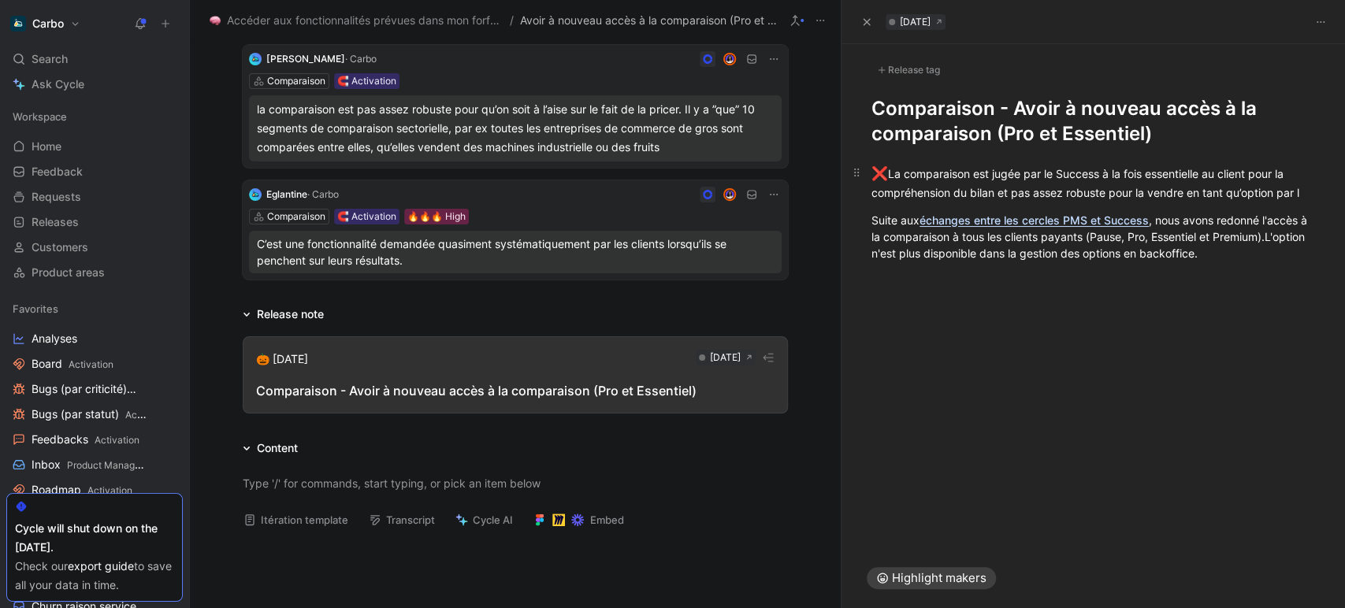
click at [969, 188] on div "❌ La comparaison est jugée par le Success à la fois essentielle au client pour …" at bounding box center [1094, 182] width 444 height 37
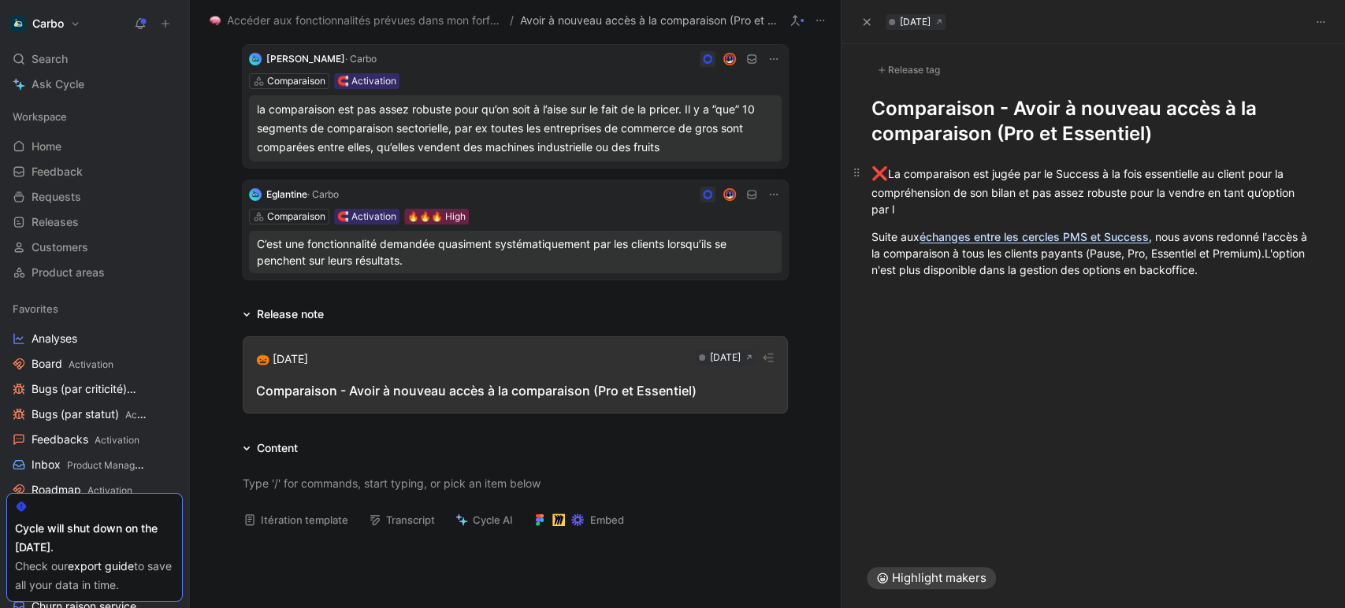
click at [1223, 175] on div "❌ La comparaison est jugée par le Success à la fois essentielle au client pour …" at bounding box center [1094, 191] width 444 height 54
click at [994, 208] on div "❌ La comparaison est jugée par le Success à la fois essentielle à tout client p…" at bounding box center [1094, 191] width 444 height 54
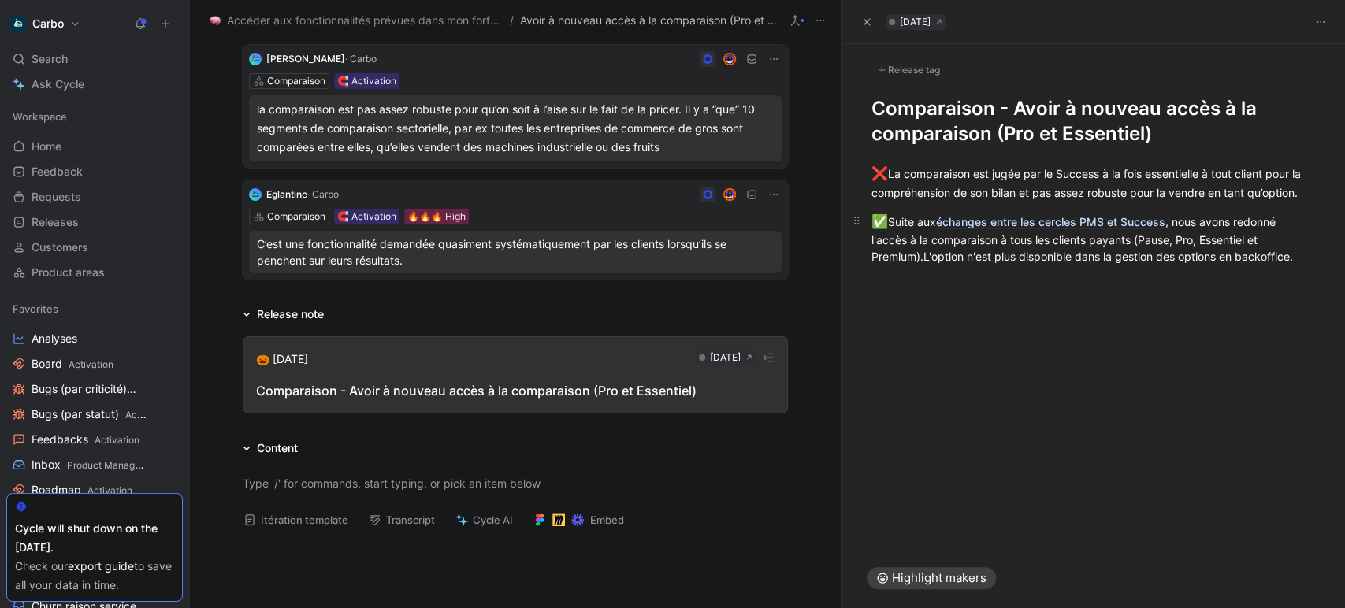
click at [924, 266] on div "✅ Suite aux échanges entre les cercles PMS et Success , nous avons redonné l'ac…" at bounding box center [1094, 239] width 444 height 54
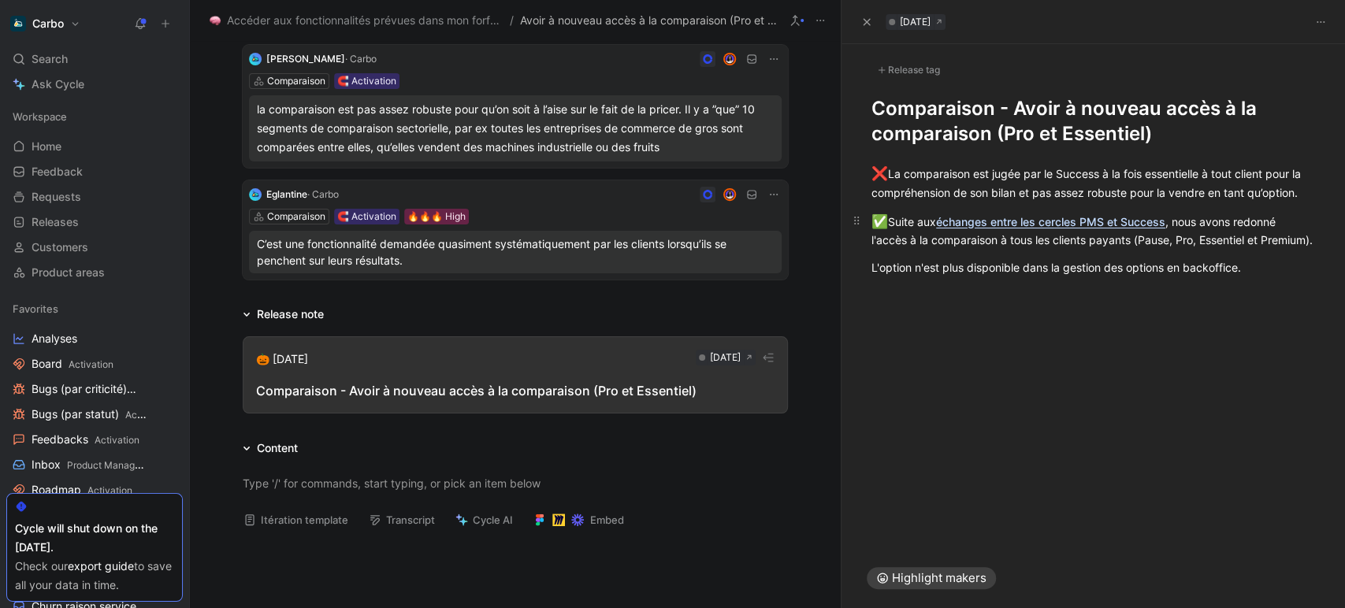
click at [1048, 249] on div "✅ Suite aux échanges entre les cercles PMS et Success , nous avons redonné l'ac…" at bounding box center [1094, 230] width 444 height 37
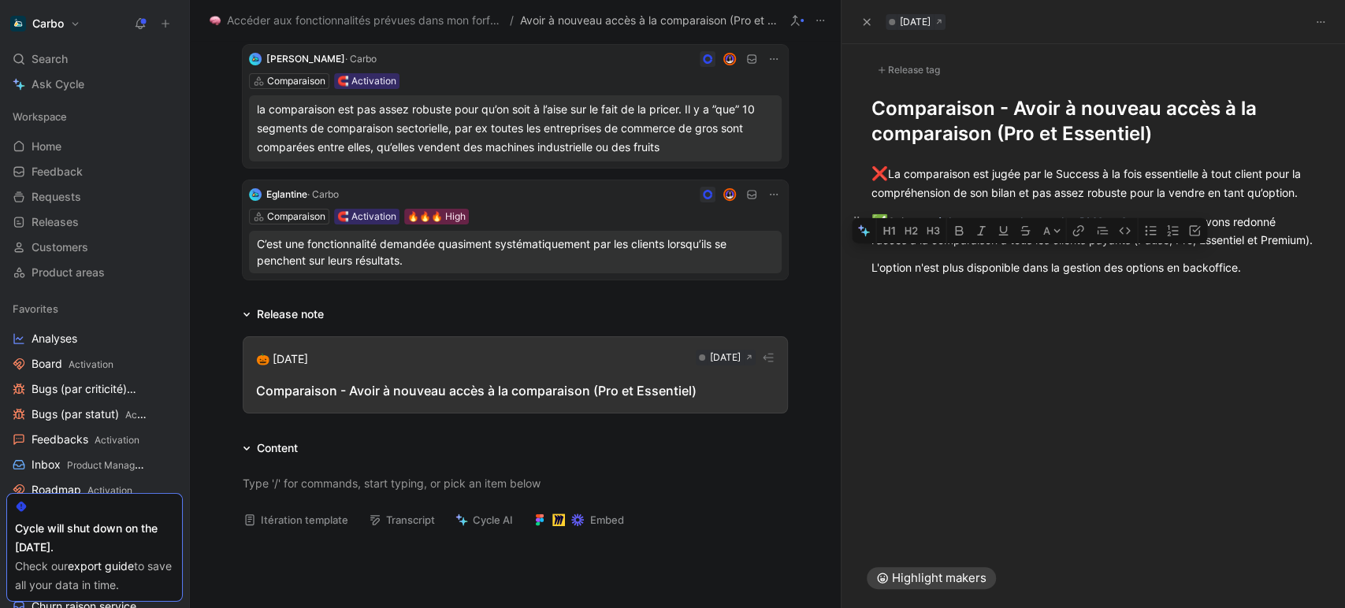
drag, startPoint x: 1048, startPoint y: 267, endPoint x: 1135, endPoint y: 257, distance: 87.3
click at [1135, 249] on div "✅ Suite aux échanges entre les cercles PMS et Success , nous avons redonné l'ac…" at bounding box center [1094, 230] width 444 height 37
click at [988, 235] on button "button" at bounding box center [981, 230] width 22 height 25
click at [1018, 276] on div "L'option n'est plus disponible dans la gestion des options en backoffice." at bounding box center [1094, 267] width 444 height 17
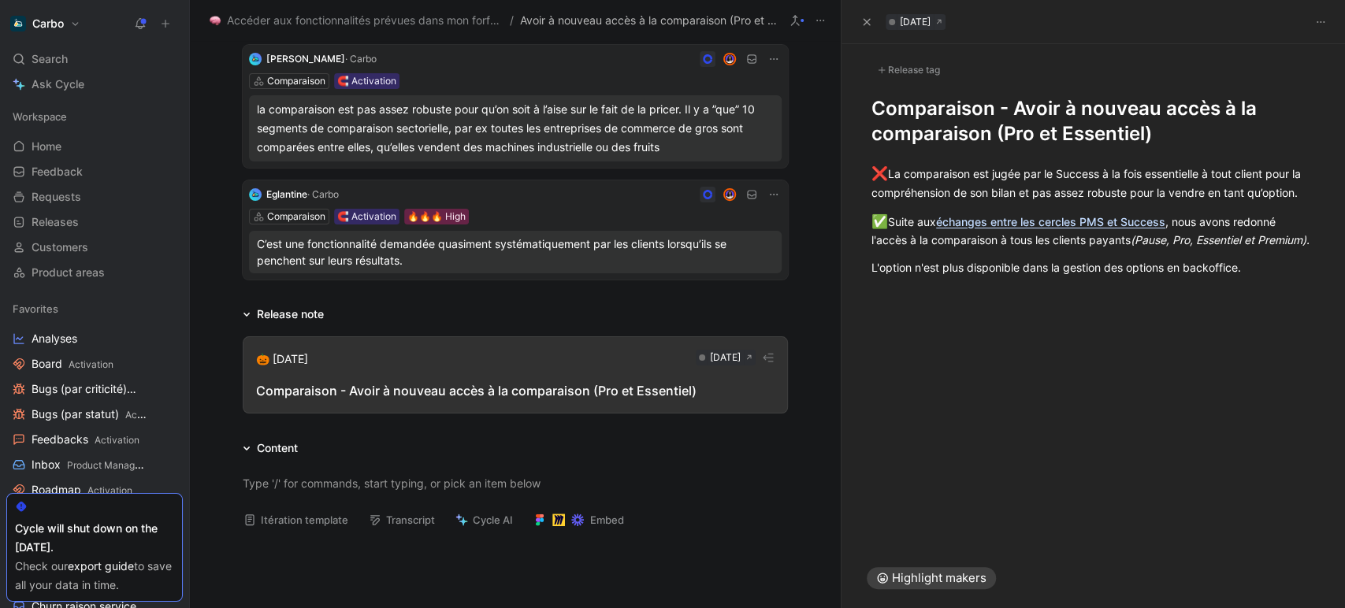
click at [900, 64] on div "Release tag" at bounding box center [909, 70] width 74 height 19
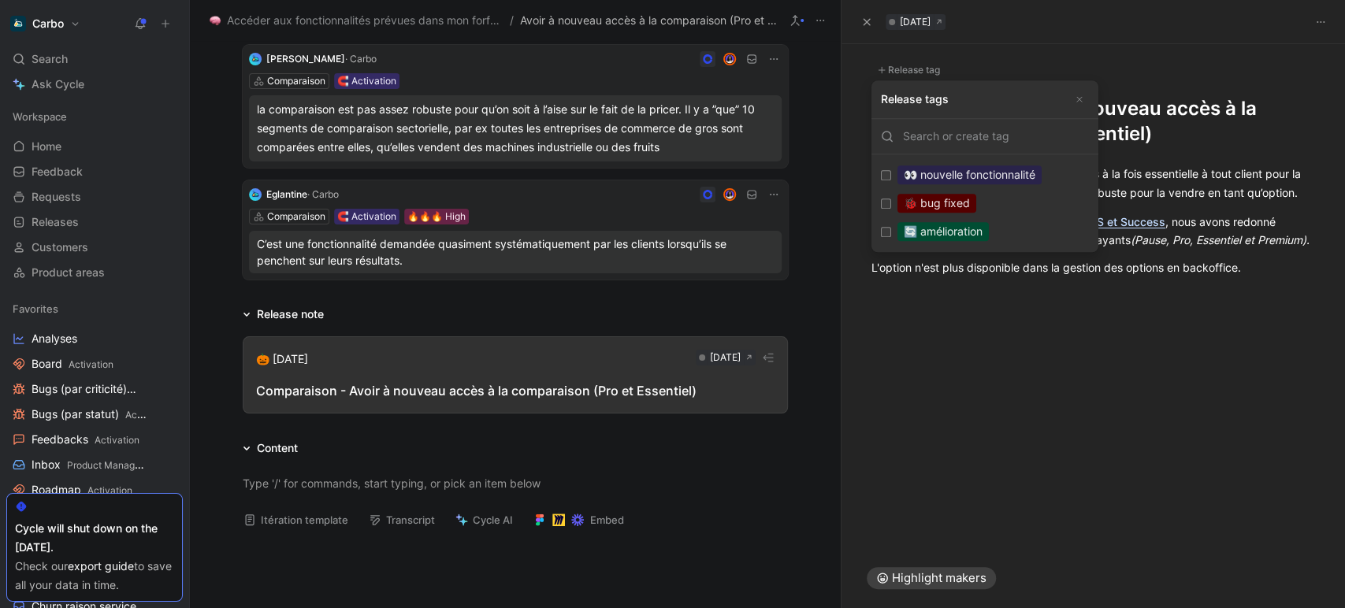
click at [971, 229] on div "🔄 amélioration" at bounding box center [943, 231] width 91 height 19
click at [891, 229] on input "🔄 amélioration Edit" at bounding box center [886, 232] width 10 height 10
checkbox input "true"
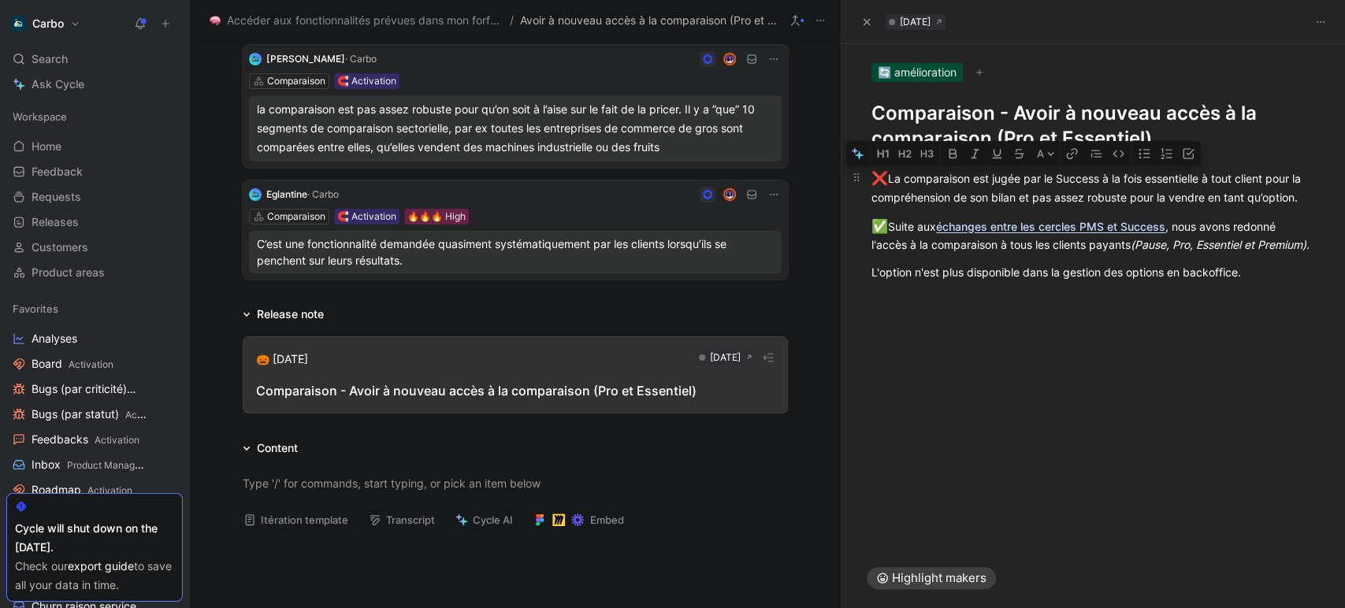
drag, startPoint x: 940, startPoint y: 219, endPoint x: 895, endPoint y: 181, distance: 59.3
click at [895, 181] on div "❌ La comparaison est jugée par le Success à la fois essentielle à tout client p…" at bounding box center [1094, 187] width 444 height 37
copy div "La comparaison est jugée par le Success à la fois essentielle à tout client pou…"
click at [1054, 298] on div "❌ La comparaison est jugée par le Success à la fois essentielle à tout client p…" at bounding box center [1094, 224] width 504 height 147
drag, startPoint x: 943, startPoint y: 270, endPoint x: 904, endPoint y: 243, distance: 47.7
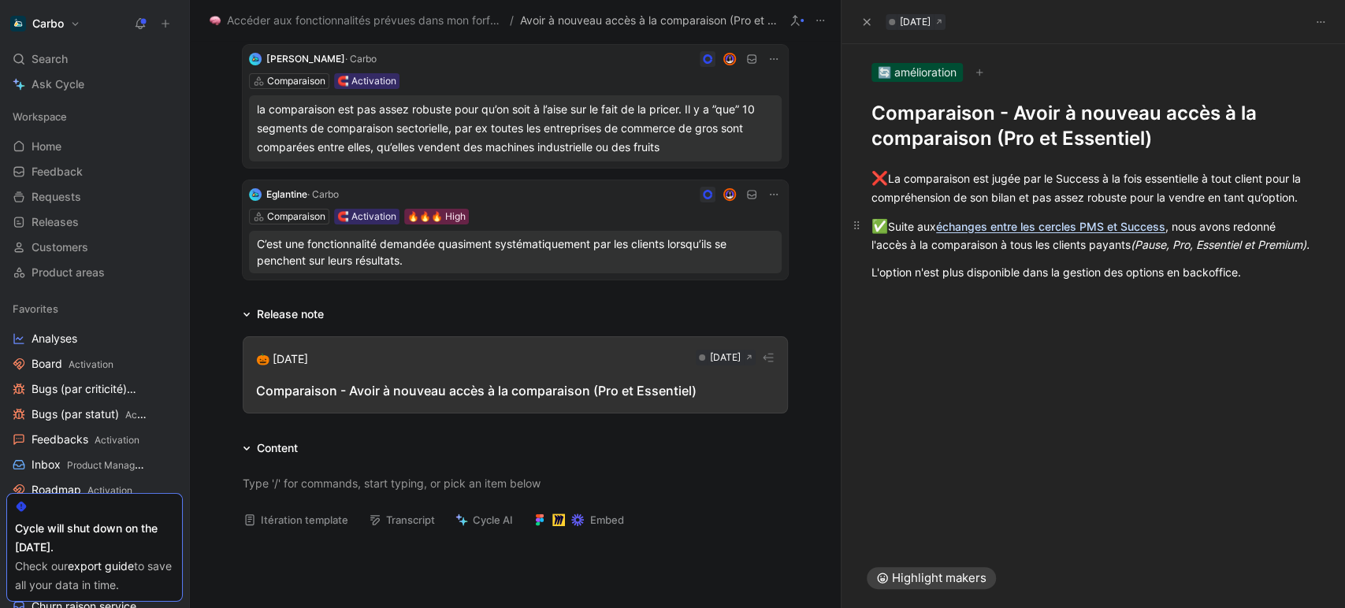
click at [904, 243] on div "❌ La comparaison est jugée par le Success à la fois essentielle à tout client p…" at bounding box center [1094, 224] width 504 height 147
click at [1189, 281] on div "L'option n'est plus disponible dans la gestion des options en backoffice." at bounding box center [1094, 272] width 444 height 17
drag, startPoint x: 1274, startPoint y: 303, endPoint x: 896, endPoint y: 179, distance: 397.3
click at [896, 179] on div "❌ La comparaison est jugée par le Success à la fois essentielle à tout client p…" at bounding box center [1094, 224] width 504 height 147
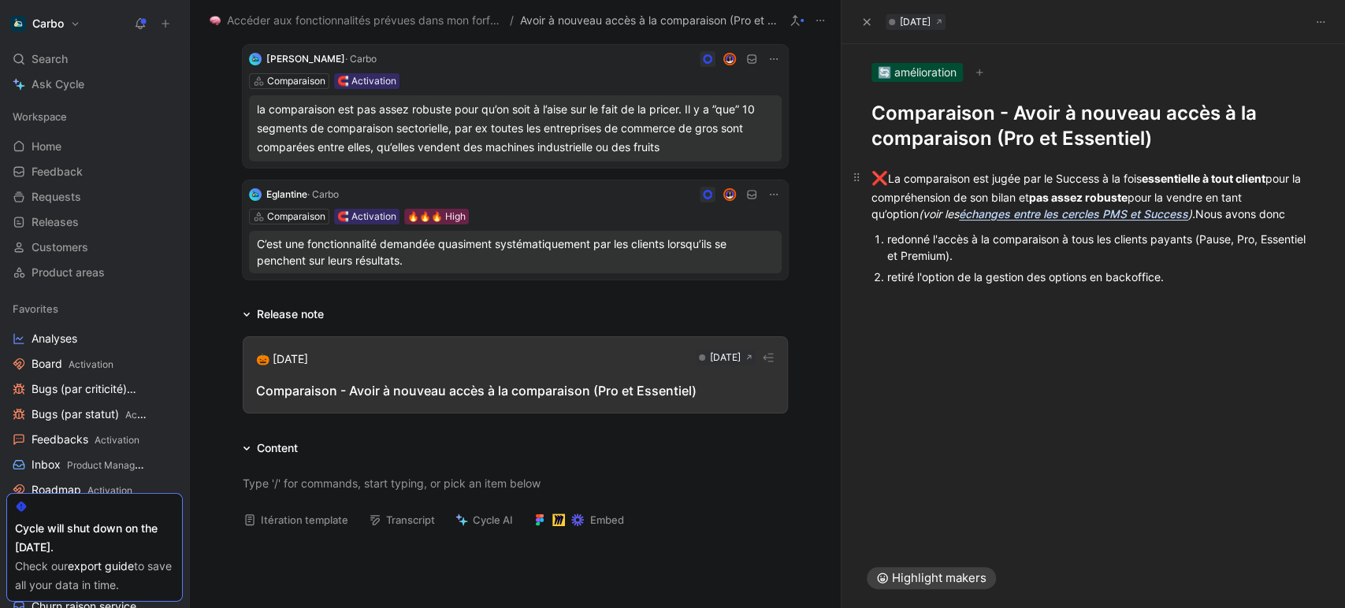
click at [1214, 206] on div "❌ La comparaison est jugée par le Success à la fois essentielle à tout client p…" at bounding box center [1094, 196] width 444 height 54
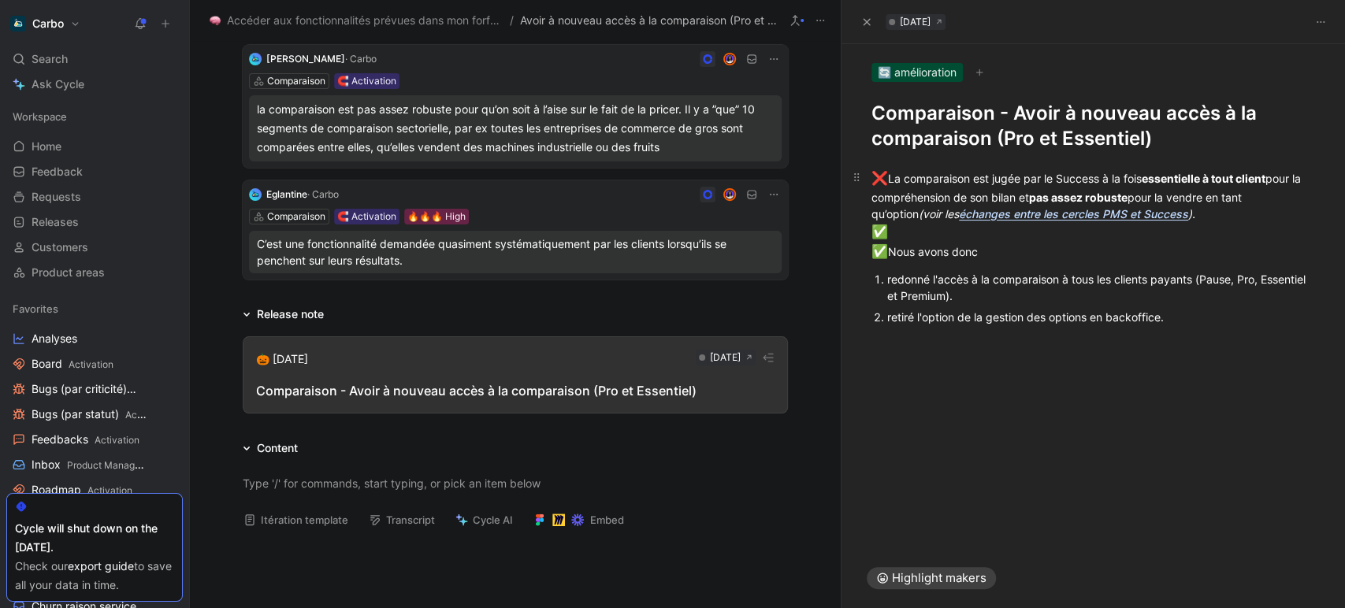
click at [935, 236] on div "❌ La comparaison est jugée par le Success à la fois essentielle à tout client p…" at bounding box center [1094, 216] width 444 height 94
click at [981, 119] on h1 "Comparaison - Avoir à nouveau accès à la comparaison (Pro et Essentiel)" at bounding box center [1094, 126] width 444 height 50
click at [1010, 113] on h1 "Comparaison - Avoir à nouveau accès à la comparaison (Pro et Essentiel)" at bounding box center [1094, 126] width 444 height 50
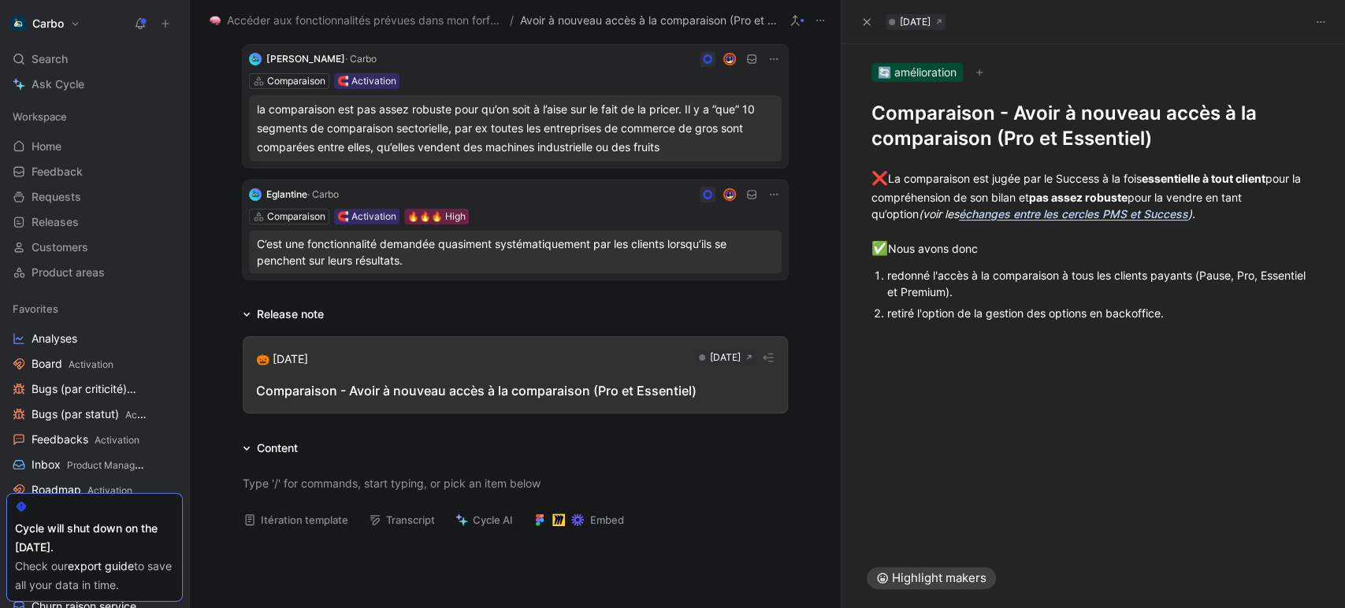
copy h1 "Comparaison - Avoir à nouveau accès à la comparaison (Pro et Essentiel)"
click at [996, 140] on h1 "Comparaison - Avoir à nouveau accès à la comparaison (Pro et Essentiel)" at bounding box center [1094, 126] width 444 height 50
click at [993, 462] on div at bounding box center [1094, 443] width 504 height 212
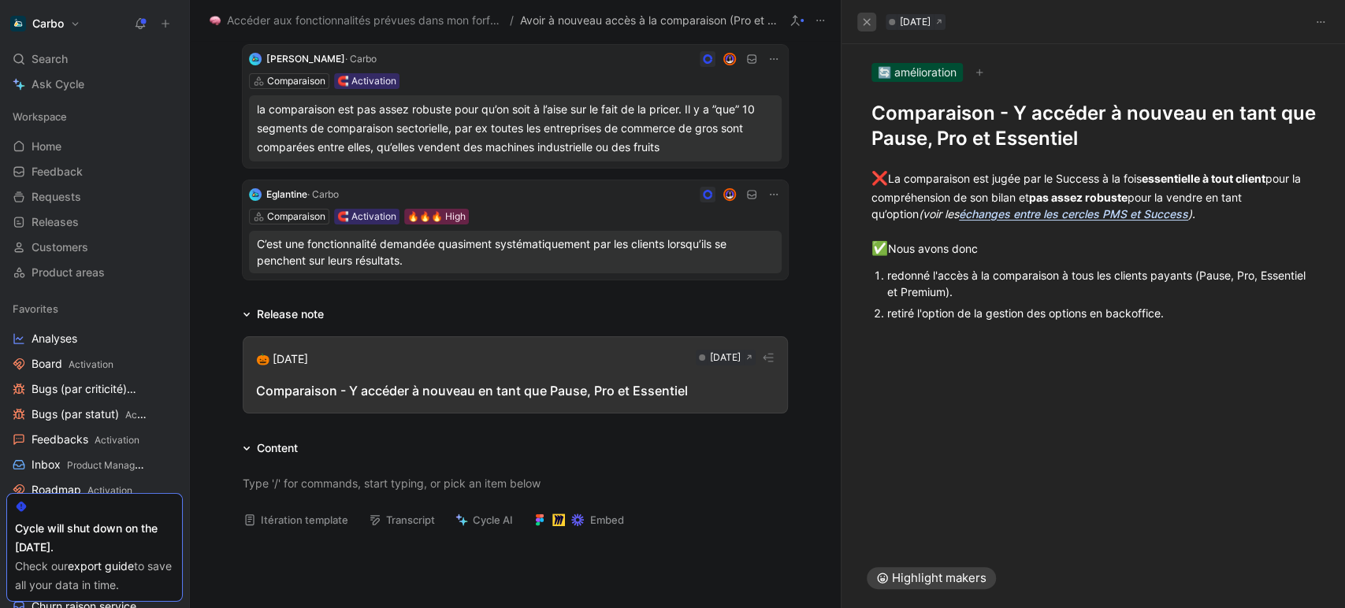
click at [866, 21] on icon "button" at bounding box center [867, 21] width 7 height 7
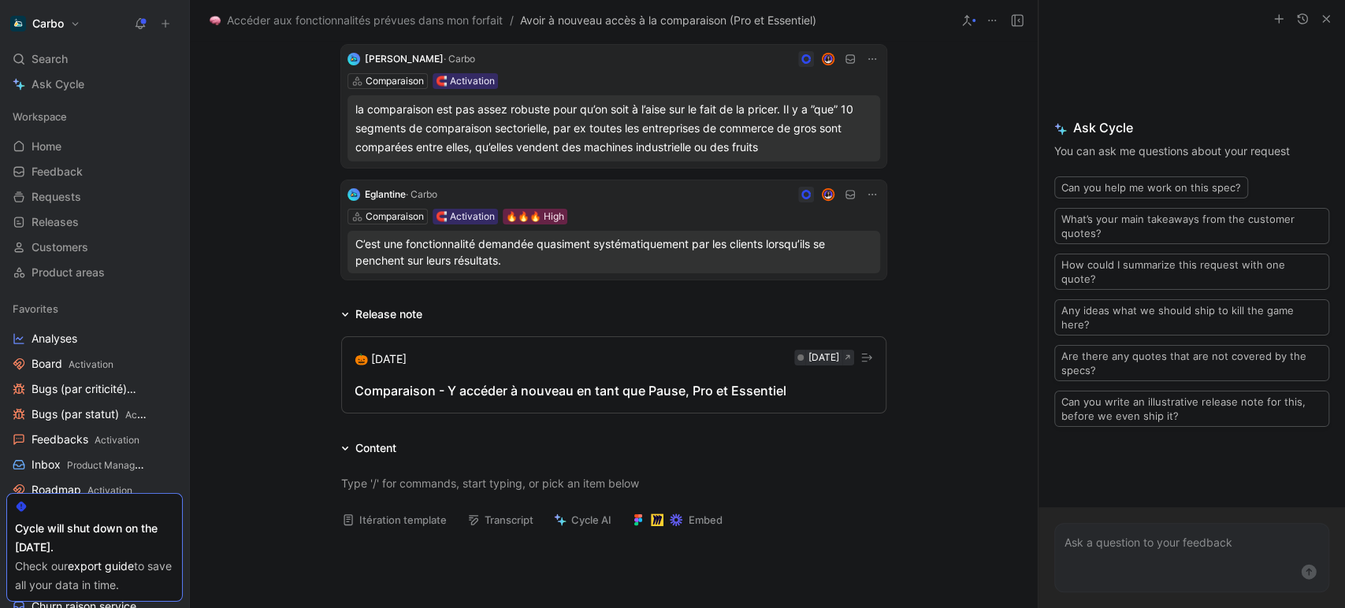
scroll to position [0, 0]
